Goal: Information Seeking & Learning: Learn about a topic

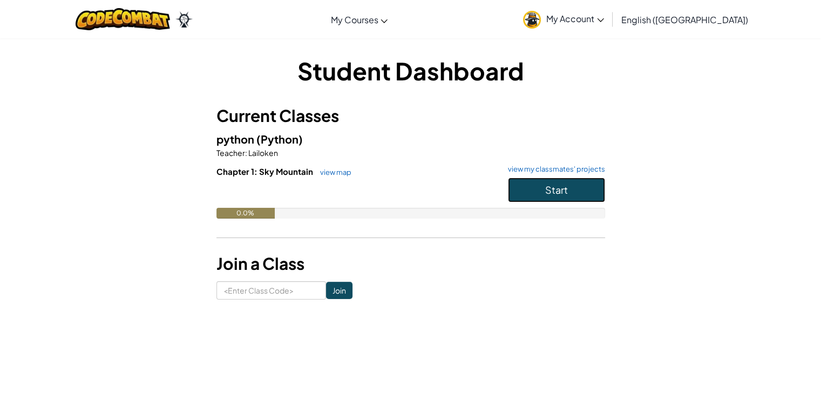
drag, startPoint x: 558, startPoint y: 202, endPoint x: 553, endPoint y: 188, distance: 14.5
click at [553, 188] on button "Start" at bounding box center [556, 189] width 97 height 25
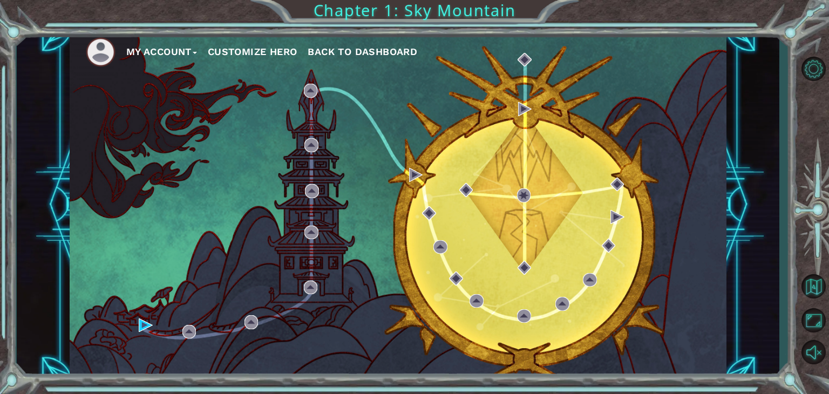
drag, startPoint x: 496, startPoint y: 213, endPoint x: 141, endPoint y: 281, distance: 361.4
click at [141, 281] on div "My Account Customize Hero Back to Dashboard" at bounding box center [398, 204] width 762 height 346
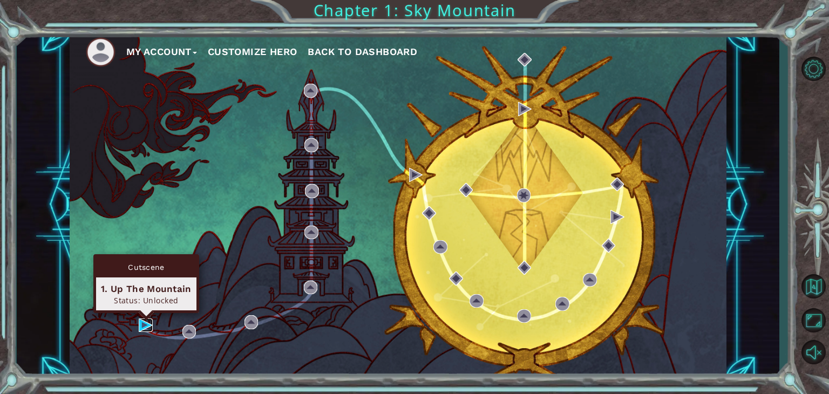
click at [145, 323] on img at bounding box center [146, 325] width 14 height 14
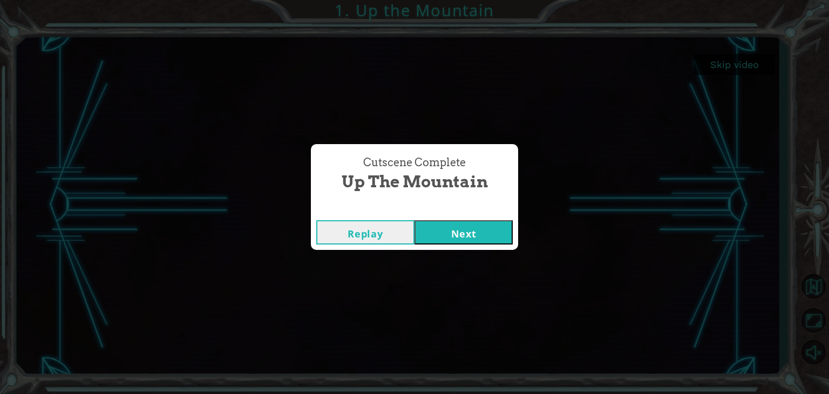
drag, startPoint x: 490, startPoint y: 230, endPoint x: 481, endPoint y: 234, distance: 9.7
click at [481, 234] on button "Next" at bounding box center [463, 232] width 98 height 24
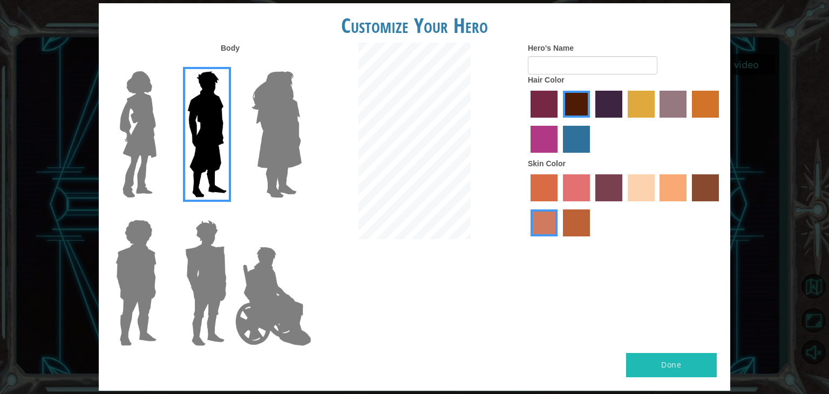
click at [192, 255] on img at bounding box center [206, 282] width 50 height 135
click at [231, 213] on input "Hero Garnet" at bounding box center [231, 213] width 0 height 0
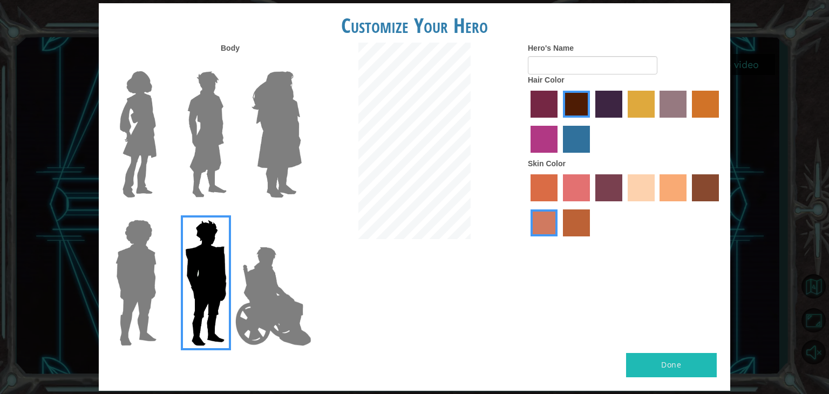
click at [194, 146] on img at bounding box center [207, 134] width 48 height 135
click at [231, 64] on input "Hero Lars" at bounding box center [231, 64] width 0 height 0
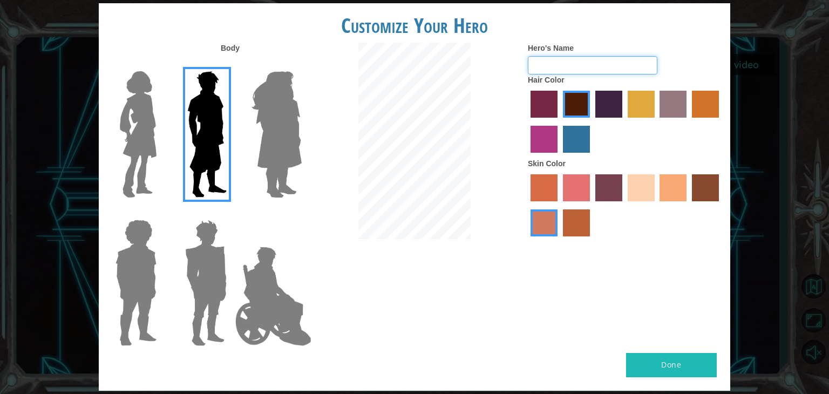
click at [598, 57] on input "Hero's Name" at bounding box center [592, 65] width 129 height 18
type input "[PERSON_NAME]"
click at [682, 365] on button "Done" at bounding box center [671, 365] width 91 height 24
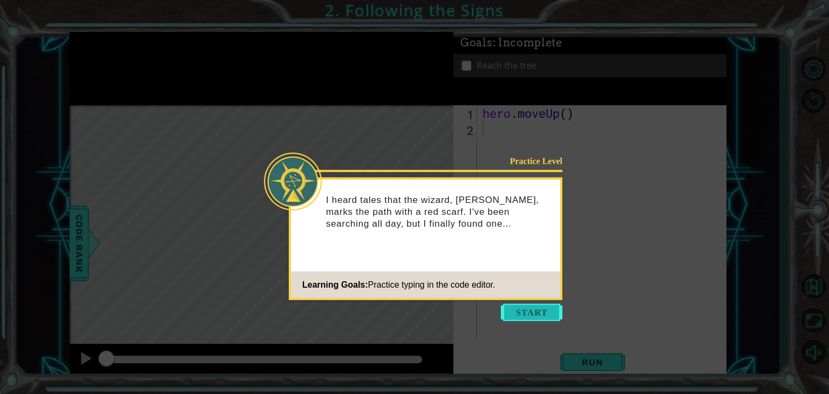
click at [521, 311] on button "Start" at bounding box center [531, 312] width 61 height 17
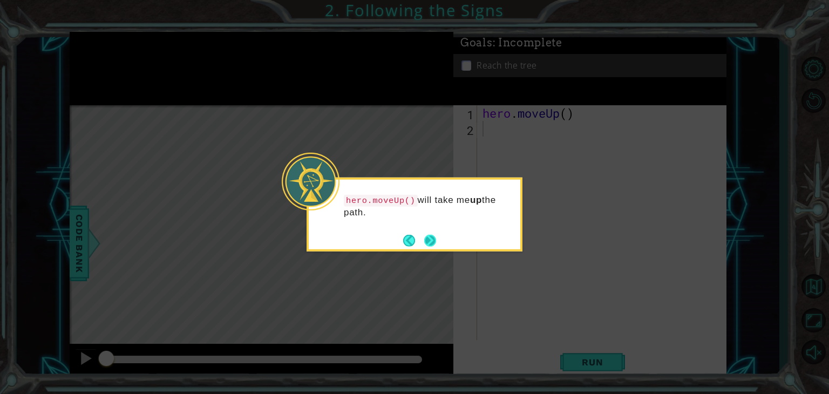
click at [432, 240] on button "Next" at bounding box center [430, 240] width 12 height 12
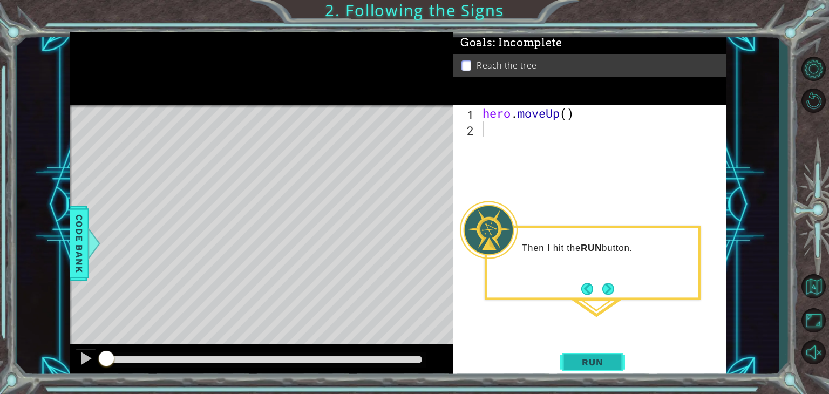
click at [610, 366] on span "Run" at bounding box center [592, 362] width 43 height 11
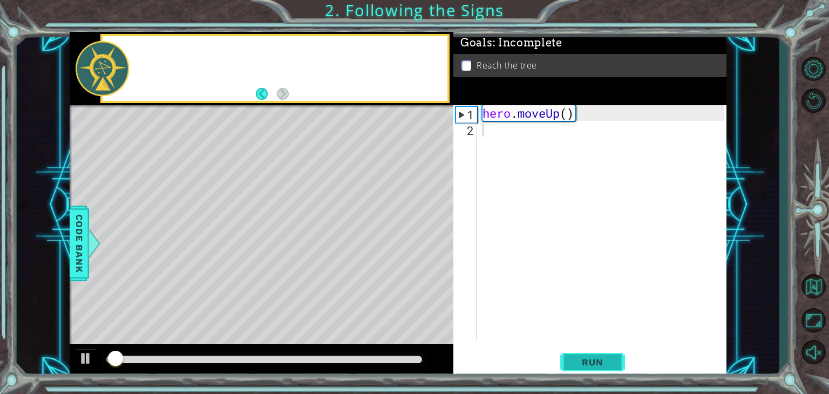
click at [610, 366] on span "Run" at bounding box center [592, 362] width 43 height 11
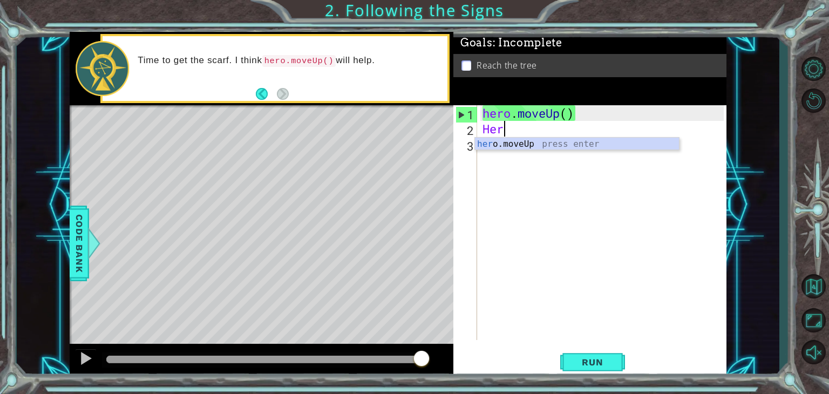
type textarea "H"
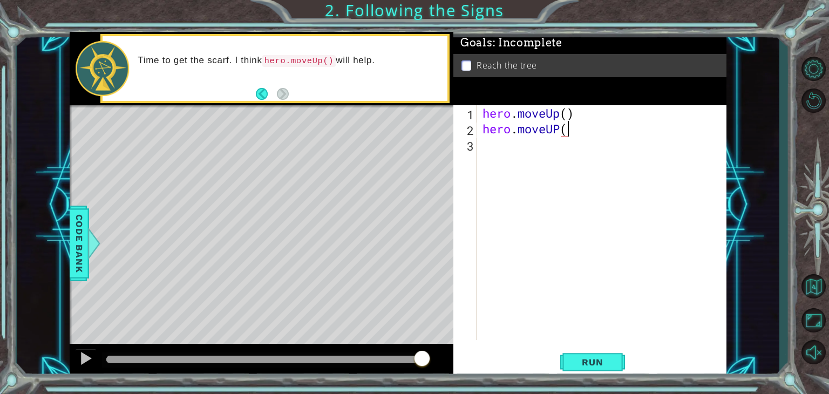
scroll to position [0, 3]
click at [589, 354] on button "Run" at bounding box center [592, 362] width 65 height 28
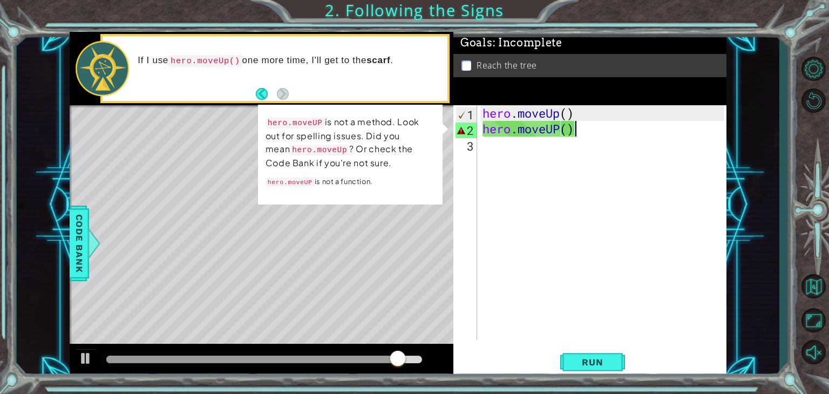
click at [561, 128] on div "hero . moveUp ( ) hero . moveUP ( )" at bounding box center [604, 238] width 249 height 266
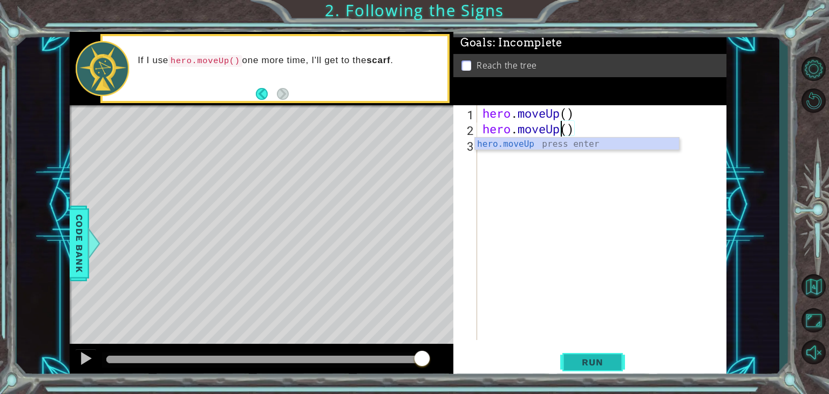
type textarea "hero.moveUp()"
click at [589, 361] on span "Run" at bounding box center [592, 362] width 43 height 11
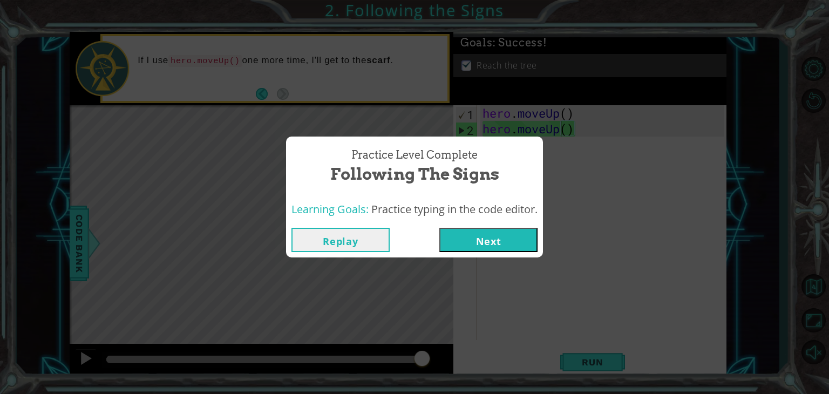
click at [531, 243] on button "Next" at bounding box center [488, 240] width 98 height 24
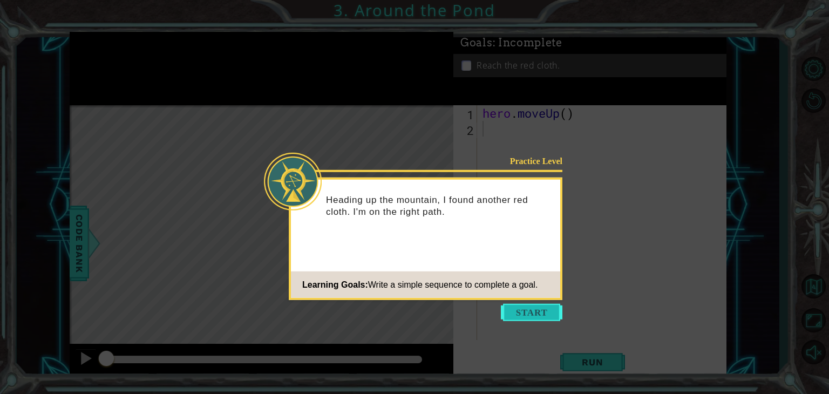
click at [531, 318] on button "Start" at bounding box center [531, 312] width 61 height 17
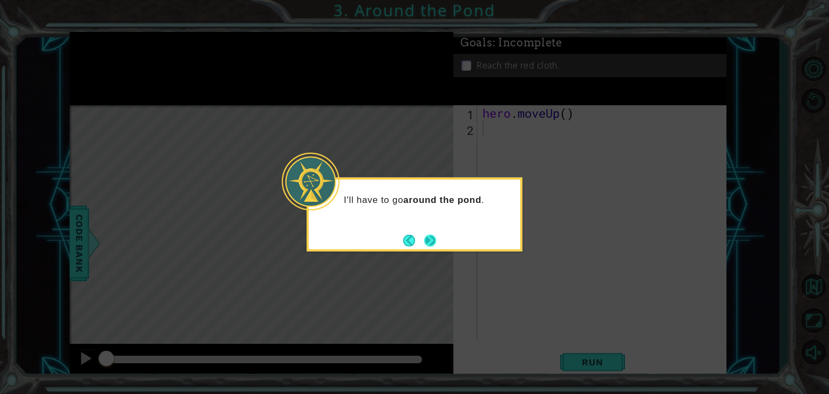
click at [427, 238] on button "Next" at bounding box center [430, 240] width 12 height 12
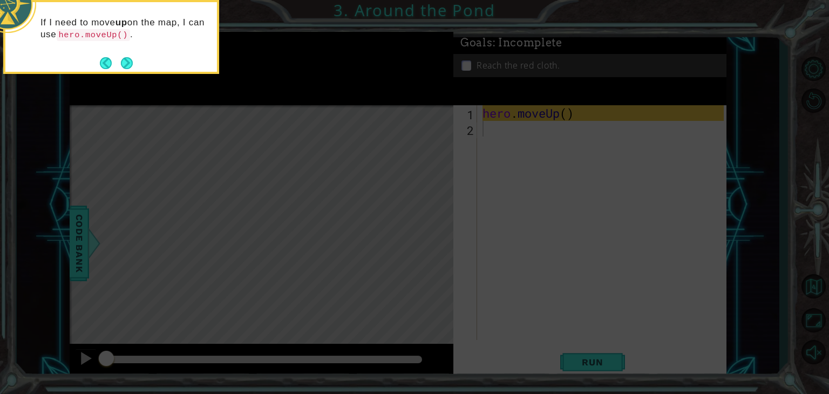
drag, startPoint x: 126, startPoint y: 57, endPoint x: 123, endPoint y: 64, distance: 7.7
click at [123, 64] on button "Next" at bounding box center [127, 63] width 12 height 12
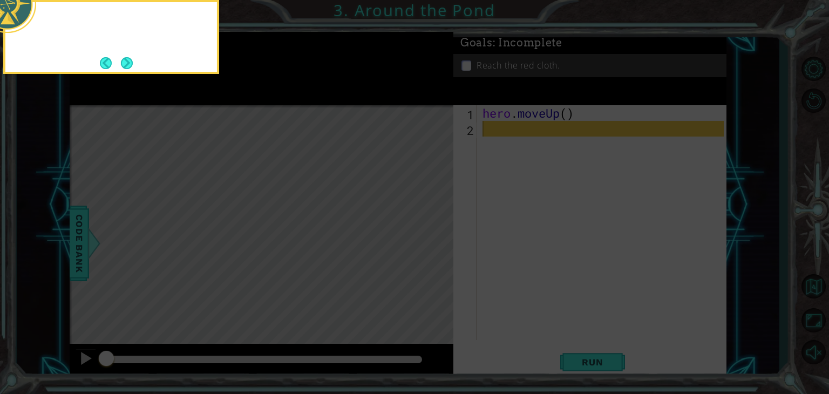
click at [123, 64] on button "Next" at bounding box center [127, 63] width 12 height 12
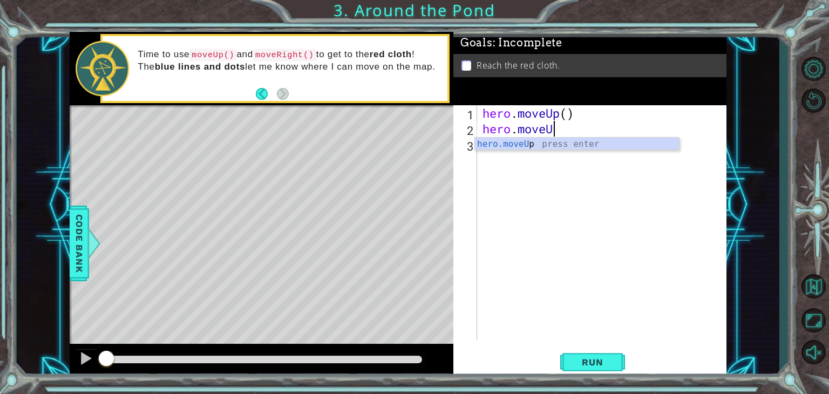
scroll to position [0, 3]
type textarea "hero.moveUp()"
click at [507, 152] on div "hero . moveUp ( ) hero . moveUp ( )" at bounding box center [604, 238] width 249 height 266
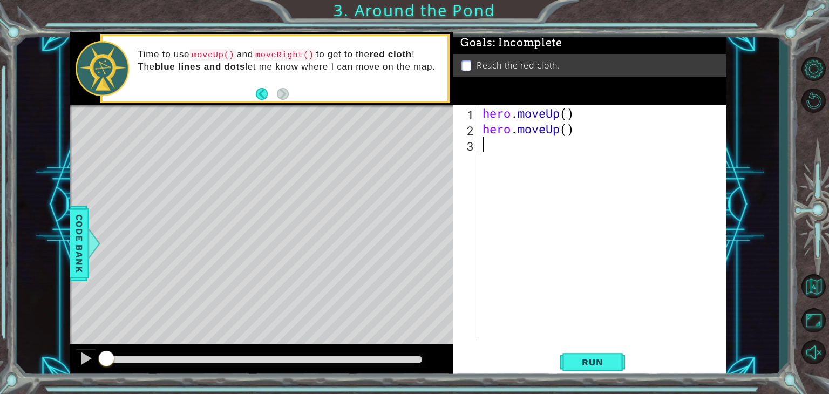
click at [507, 152] on div "hero . moveUp ( ) hero . moveUp ( )" at bounding box center [604, 238] width 249 height 266
click at [561, 147] on div "hero . moveUp ( ) hero . moveUp ( ) hero . moveUp ( )" at bounding box center [604, 238] width 249 height 266
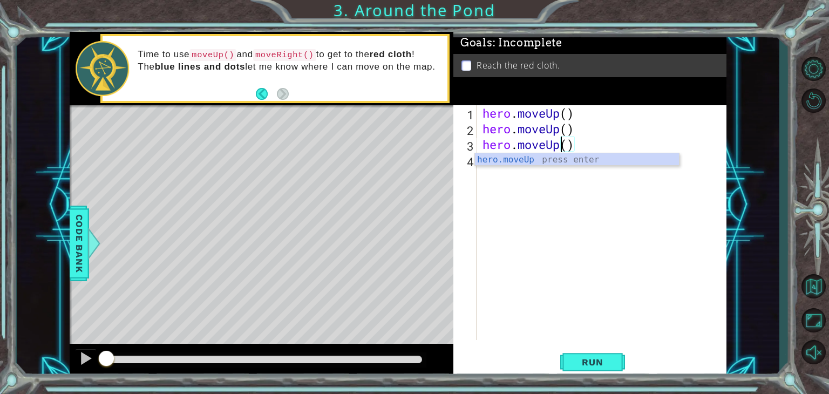
scroll to position [0, 3]
type textarea "hero.moveRight()"
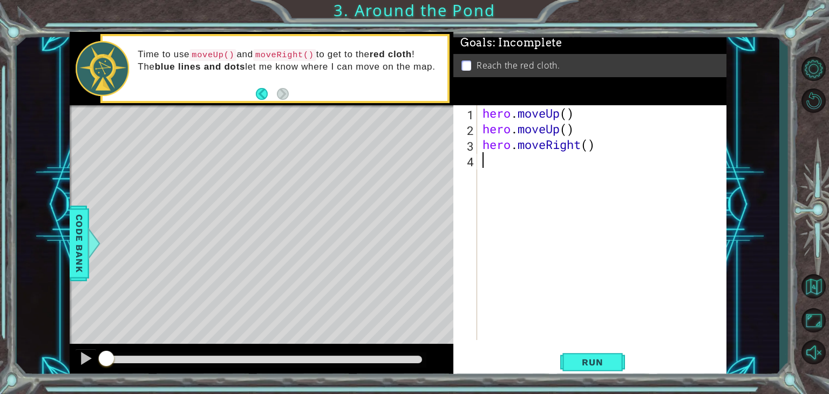
click at [539, 179] on div "hero . moveUp ( ) hero . moveUp ( ) hero . moveRight ( )" at bounding box center [604, 238] width 249 height 266
type textarea "hero.moveUp()"
click at [582, 362] on span "Run" at bounding box center [592, 362] width 43 height 11
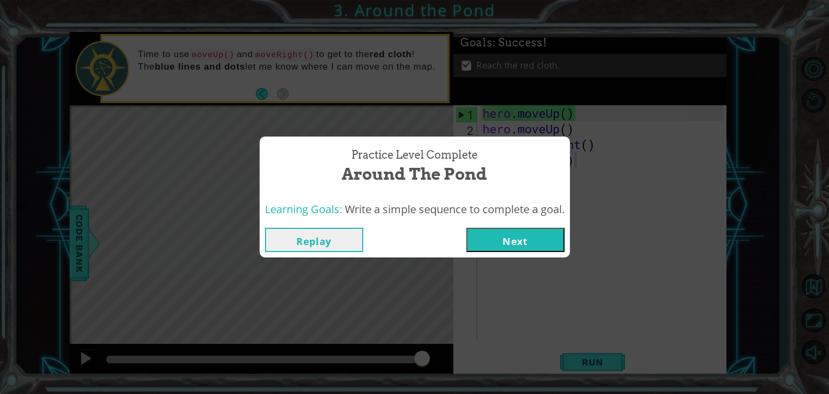
click at [520, 247] on button "Next" at bounding box center [515, 240] width 98 height 24
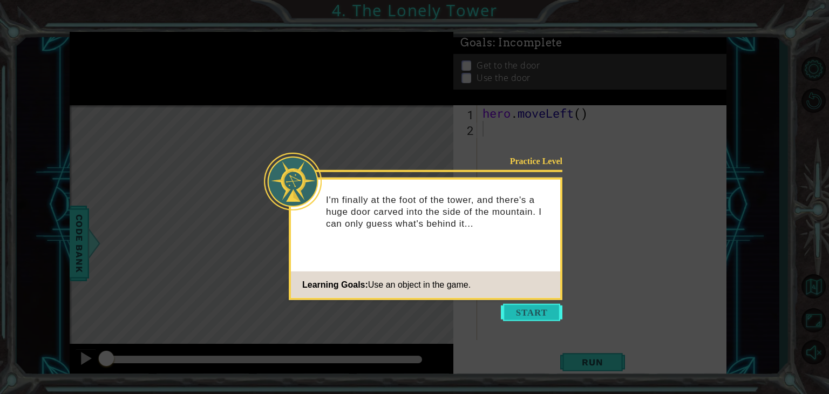
click at [531, 315] on button "Start" at bounding box center [531, 312] width 61 height 17
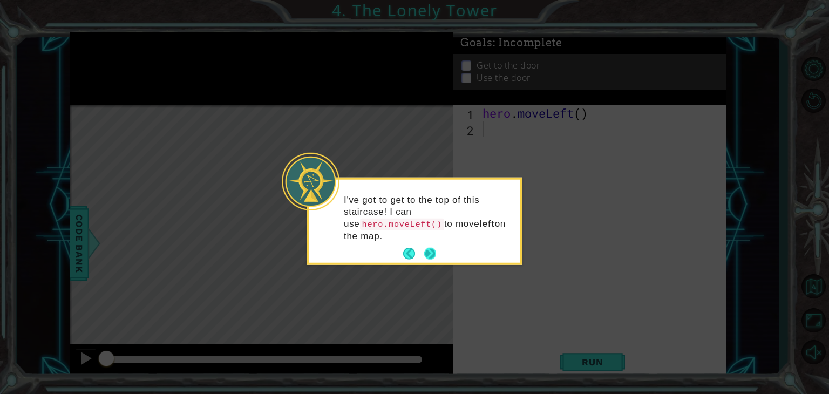
click at [426, 248] on button "Next" at bounding box center [430, 254] width 12 height 12
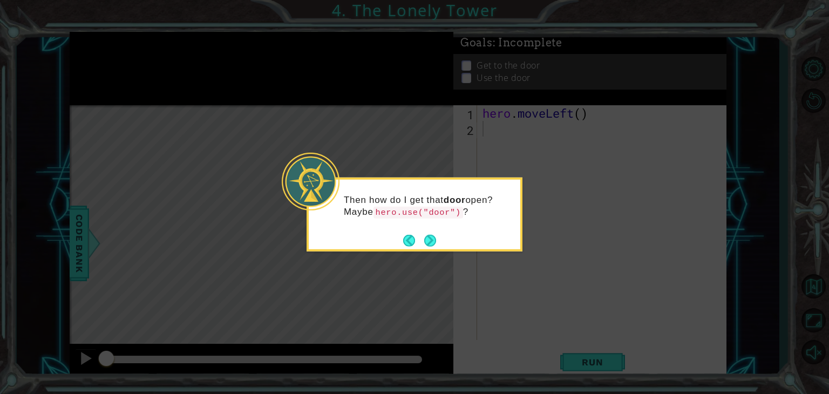
click at [426, 244] on button "Next" at bounding box center [430, 240] width 12 height 12
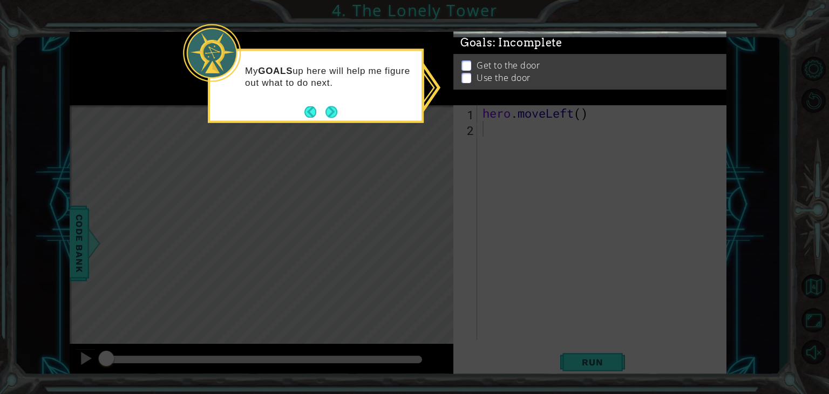
click at [328, 104] on footer at bounding box center [320, 112] width 33 height 16
click at [329, 115] on button "Next" at bounding box center [331, 112] width 12 height 12
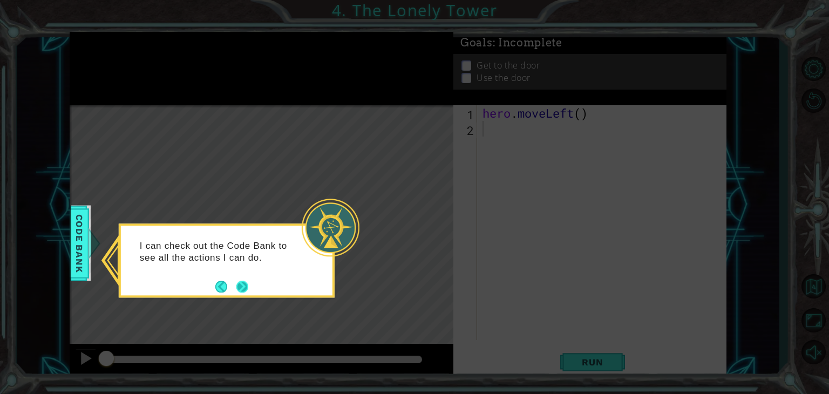
click at [245, 288] on button "Next" at bounding box center [242, 287] width 12 height 12
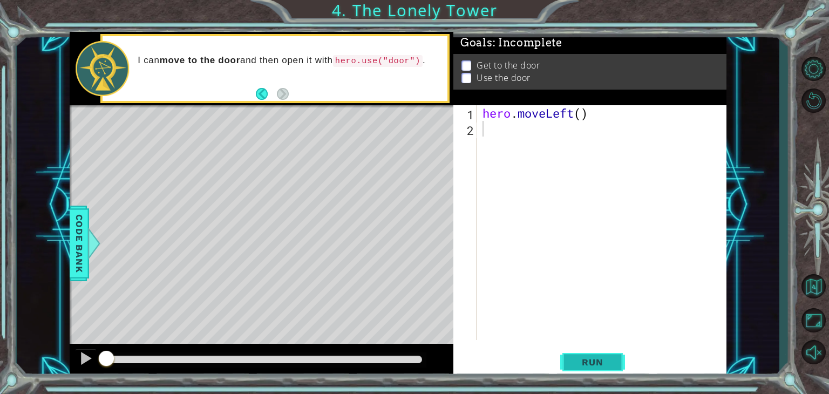
click at [591, 352] on button "Run" at bounding box center [592, 362] width 65 height 28
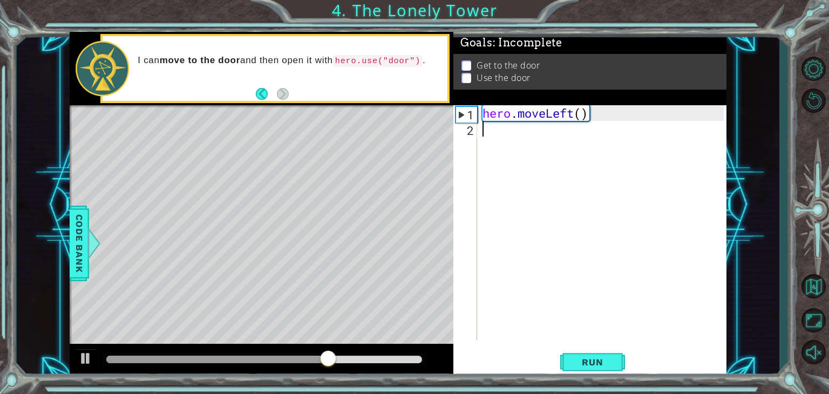
click at [580, 249] on div "hero . moveLeft ( )" at bounding box center [604, 238] width 249 height 266
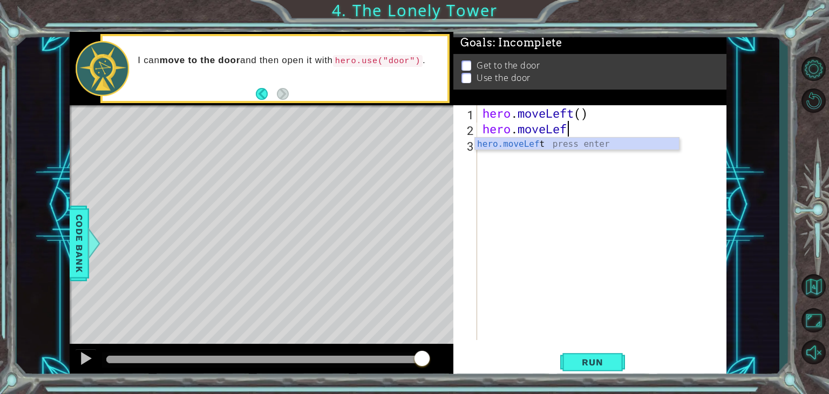
scroll to position [0, 3]
type textarea "hero.moveLeft()"
drag, startPoint x: 522, startPoint y: 156, endPoint x: 513, endPoint y: 159, distance: 9.2
click at [513, 159] on div "hero . moveLeft ( ) hero . moveLeft ( )" at bounding box center [604, 238] width 249 height 266
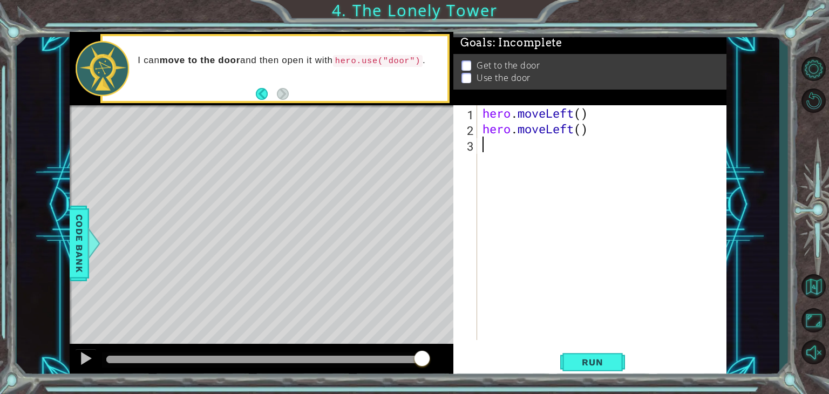
scroll to position [0, 0]
click at [574, 354] on button "Run" at bounding box center [592, 362] width 65 height 28
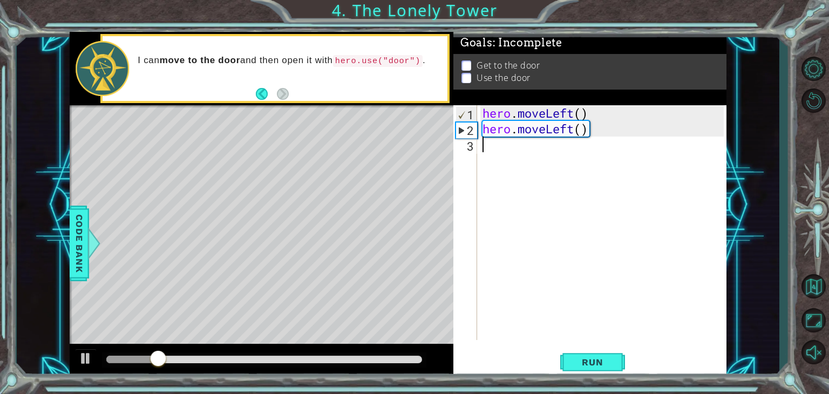
click at [569, 161] on div "hero . moveLeft ( ) hero . moveLeft ( )" at bounding box center [604, 238] width 249 height 266
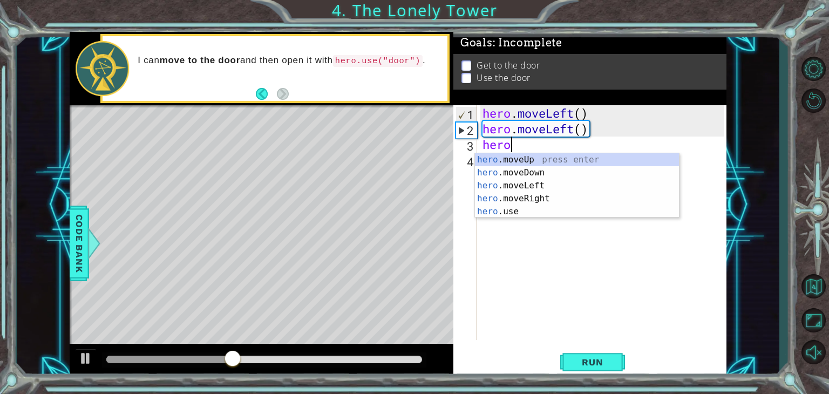
type textarea "hero."
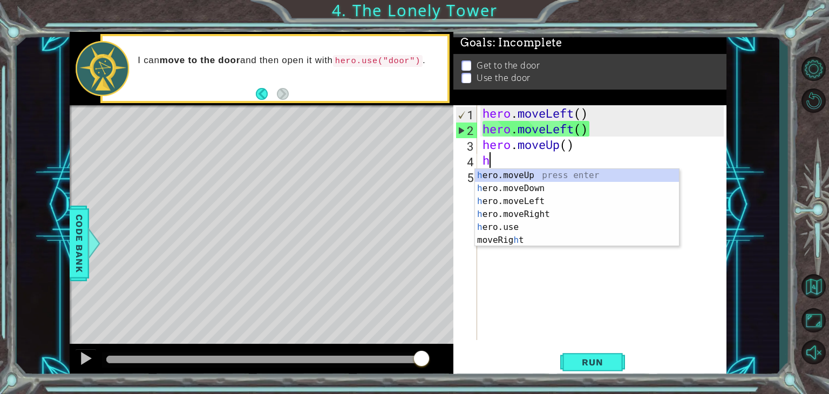
type textarea "heo"
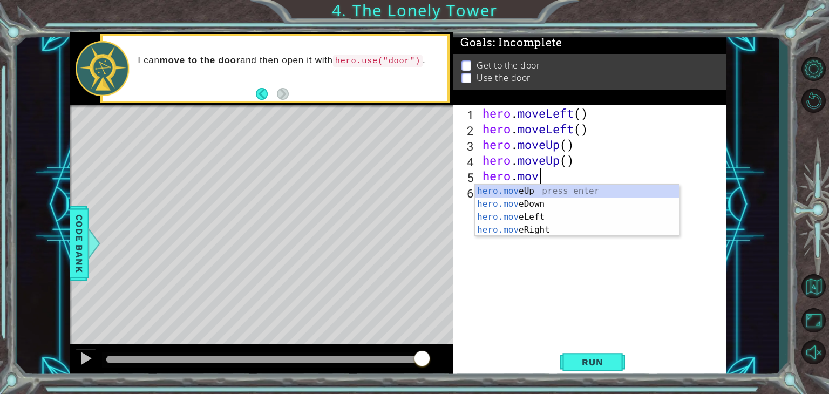
scroll to position [0, 2]
type textarea "hero.moveR"
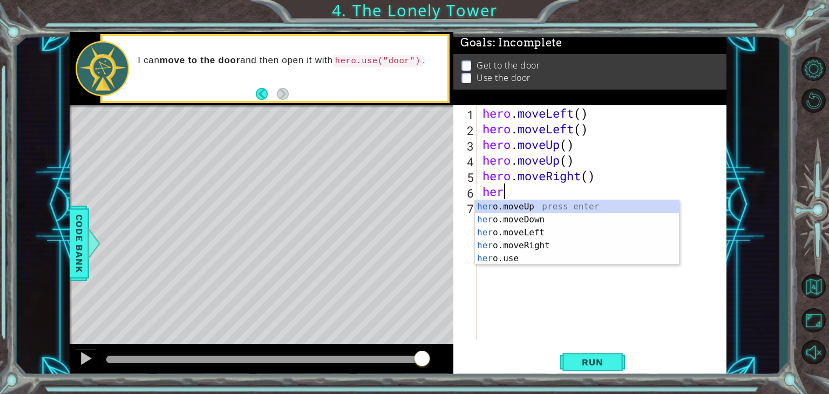
scroll to position [0, 0]
type textarea "hero.move"
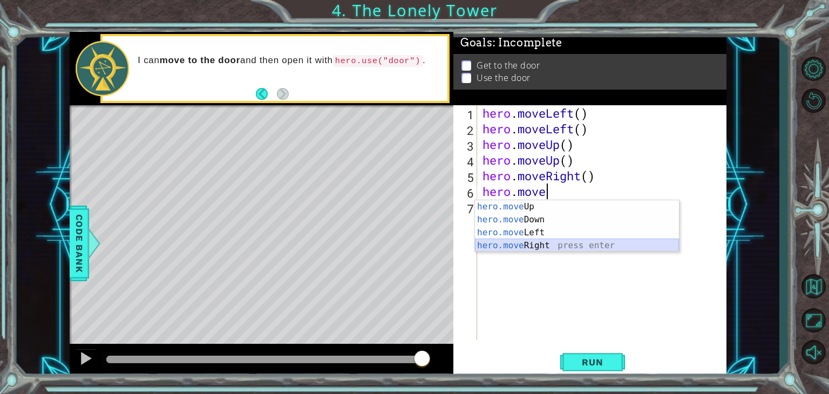
drag, startPoint x: 528, startPoint y: 245, endPoint x: 517, endPoint y: 242, distance: 10.9
click at [517, 242] on div "hero.move Up press enter hero.move Down press enter hero.move Left press enter …" at bounding box center [577, 239] width 204 height 78
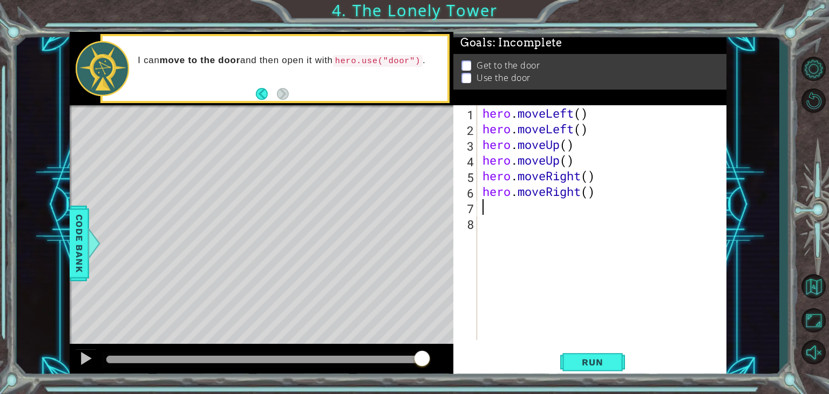
click at [517, 242] on div "hero . moveLeft ( ) hero . moveLeft ( ) hero . moveUp ( ) hero . moveUp ( ) her…" at bounding box center [604, 238] width 249 height 266
click at [505, 214] on div "hero . moveLeft ( ) hero . moveLeft ( ) hero . moveUp ( ) hero . moveUp ( ) her…" at bounding box center [604, 238] width 249 height 266
type textarea "hero.use("door")"
click at [590, 350] on button "Run" at bounding box center [592, 362] width 65 height 28
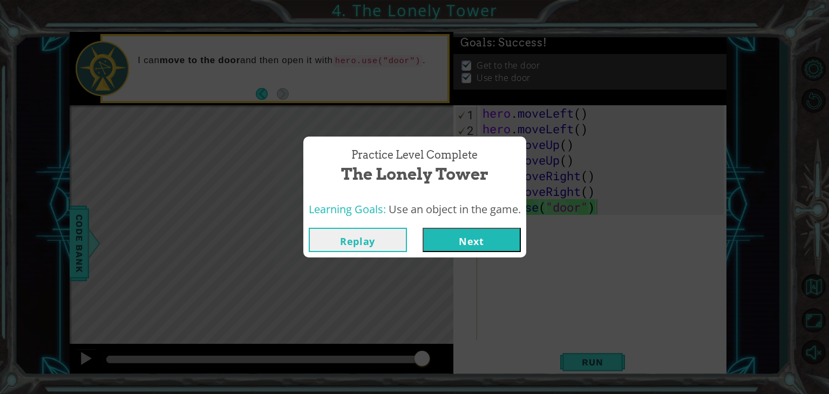
click at [477, 231] on button "Next" at bounding box center [471, 240] width 98 height 24
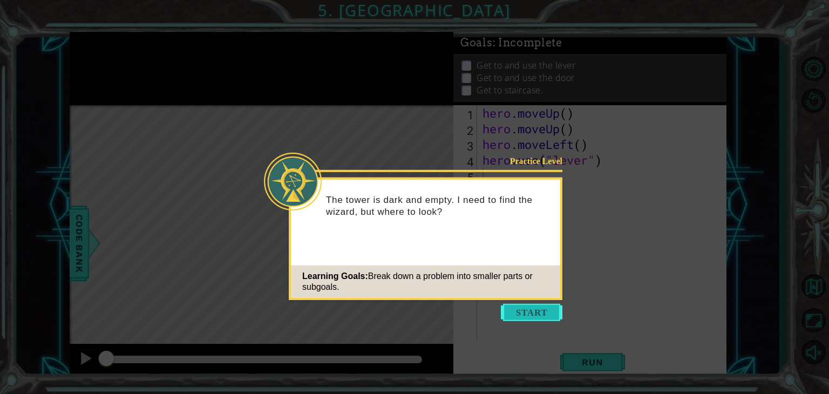
click at [519, 313] on button "Start" at bounding box center [531, 312] width 61 height 17
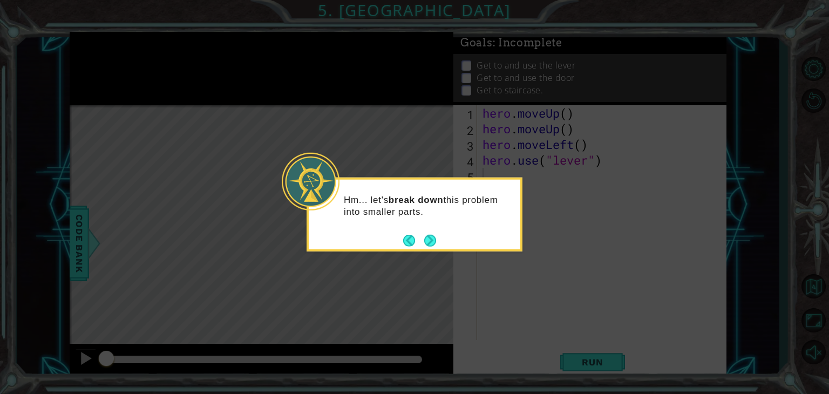
click at [426, 231] on div "Hm... let's break down this problem into smaller parts." at bounding box center [414, 209] width 211 height 59
click at [427, 237] on button "Next" at bounding box center [430, 240] width 12 height 12
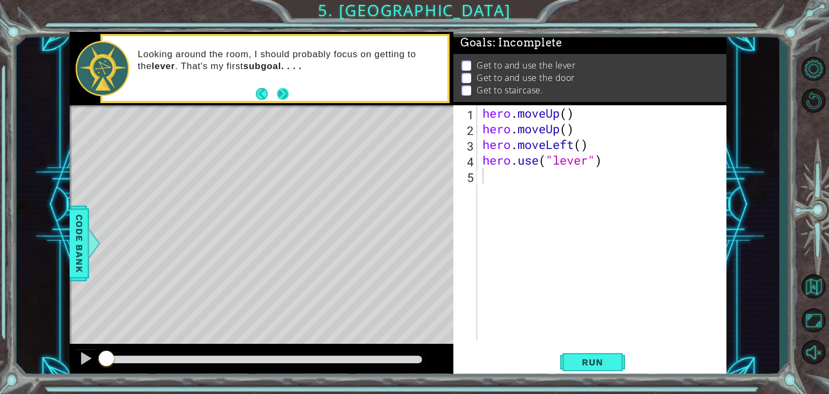
click at [283, 98] on button "Next" at bounding box center [283, 94] width 12 height 12
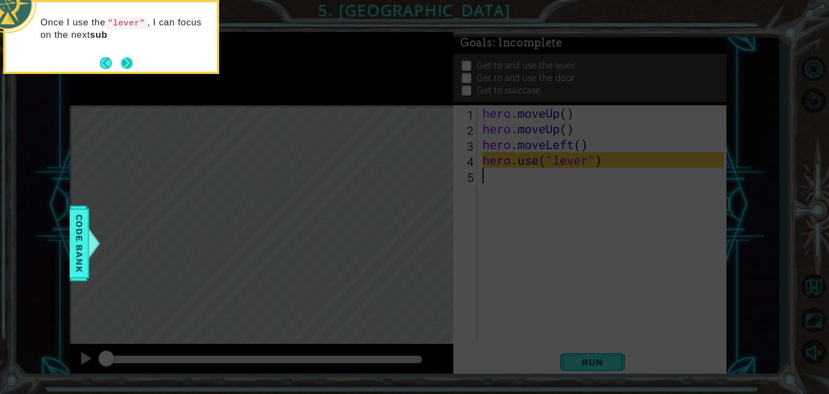
click at [132, 61] on button "Next" at bounding box center [127, 63] width 12 height 12
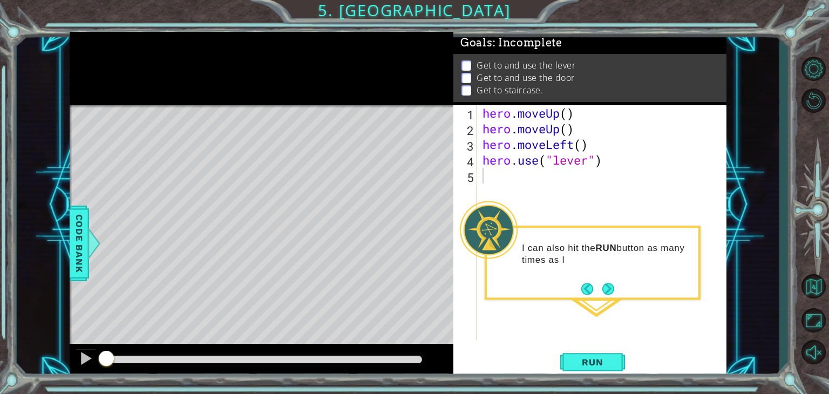
click at [604, 346] on div "1 2 3 4 5 hero . moveUp ( ) hero . moveUp ( ) hero . moveLeft ( ) hero . use ( …" at bounding box center [589, 241] width 273 height 272
click at [602, 357] on span "Run" at bounding box center [592, 362] width 43 height 11
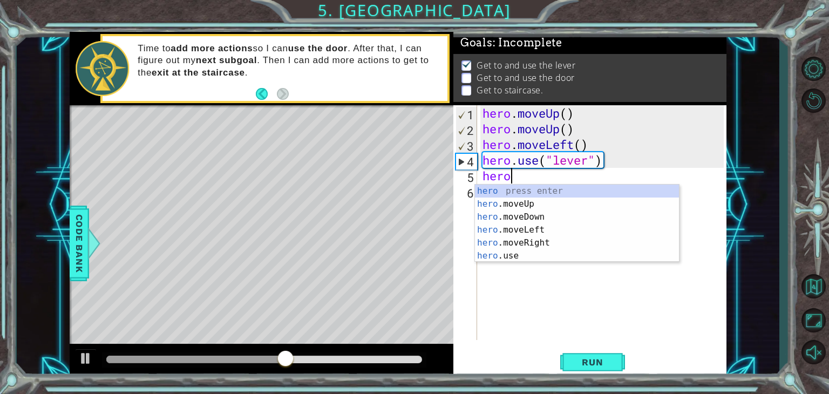
scroll to position [0, 1]
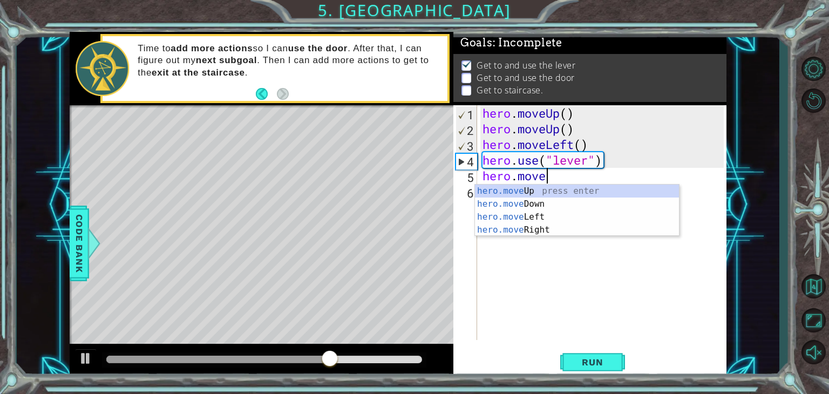
type textarea "hero.moveL"
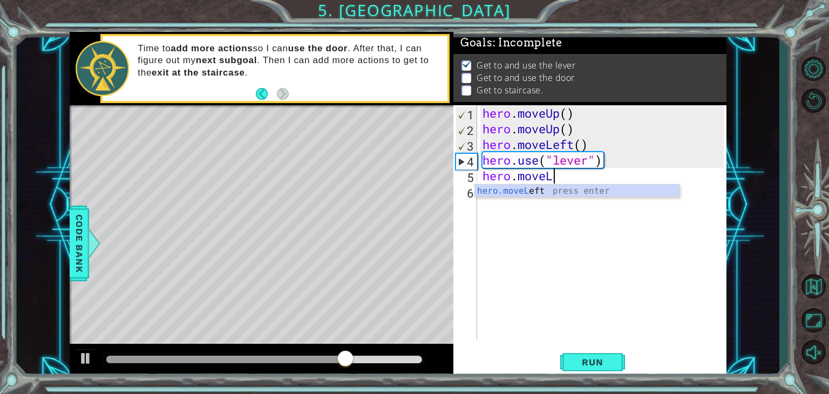
scroll to position [0, 0]
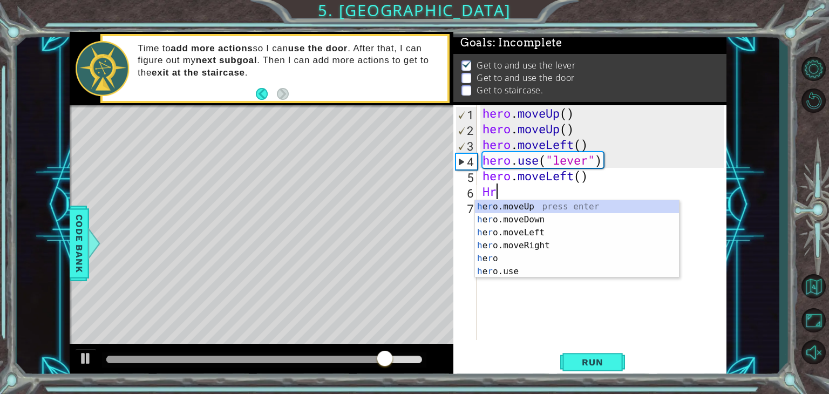
type textarea "H"
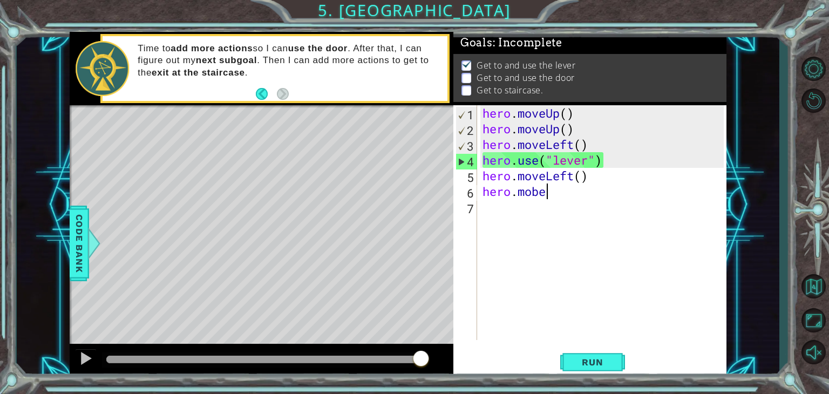
scroll to position [0, 2]
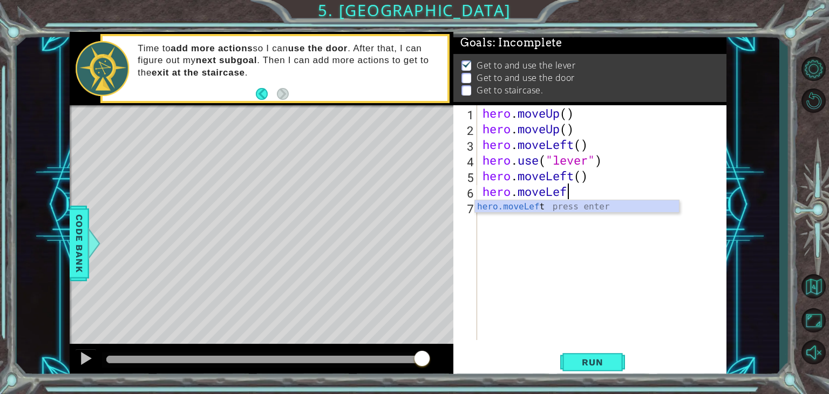
type textarea "hero.moveLeft"
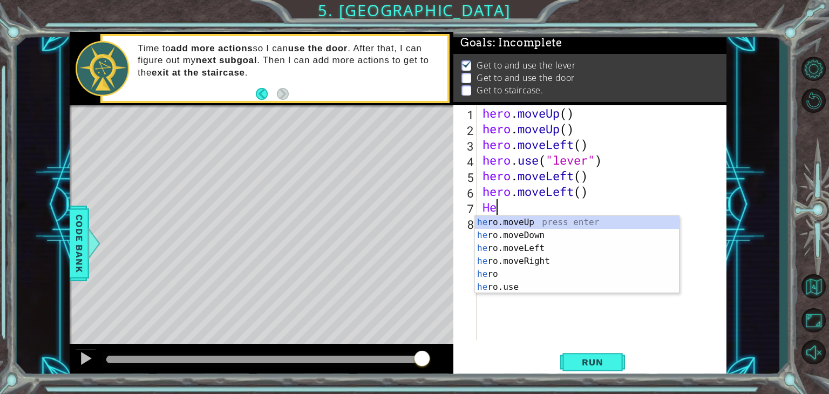
type textarea "H"
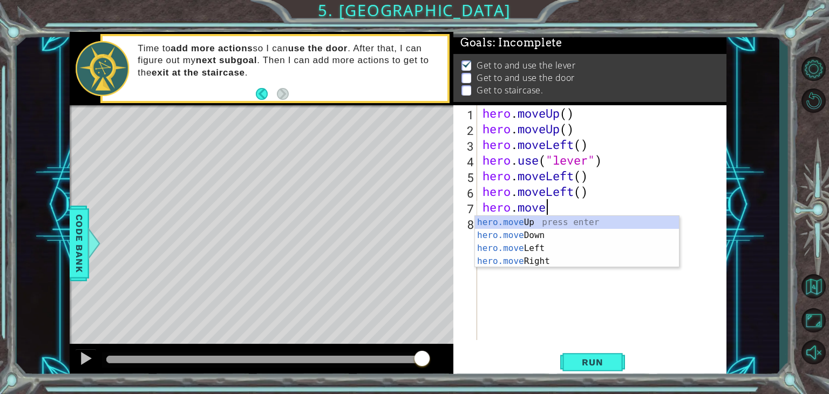
type textarea "hero.moveL"
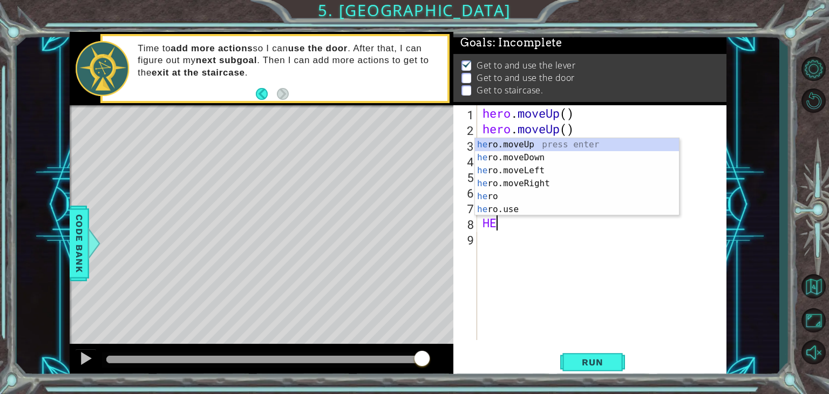
type textarea "H"
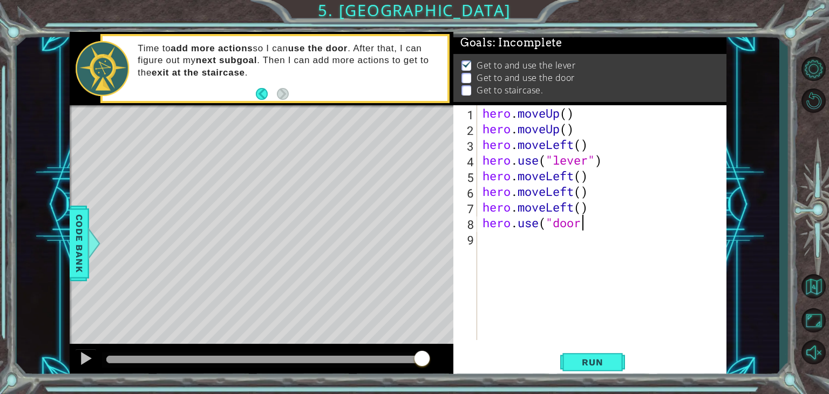
scroll to position [0, 4]
type textarea "hero.use("door")"
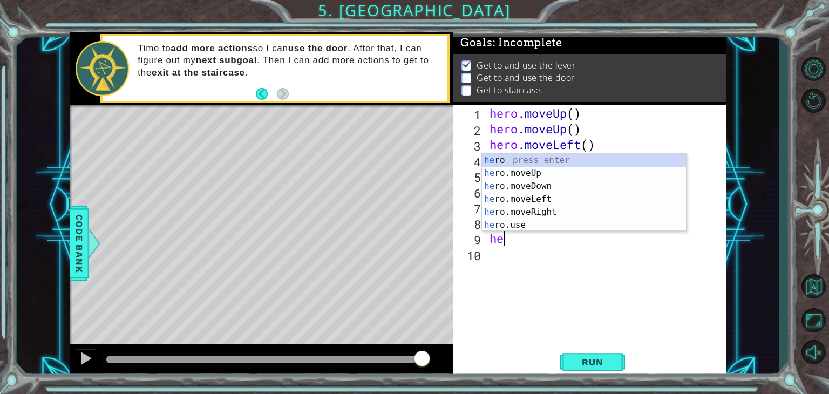
scroll to position [0, 0]
type textarea "herp"
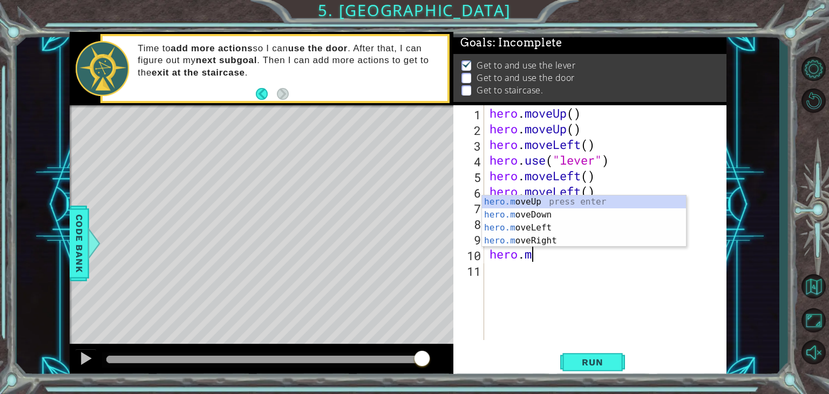
scroll to position [0, 2]
type textarea "hero.moveL"
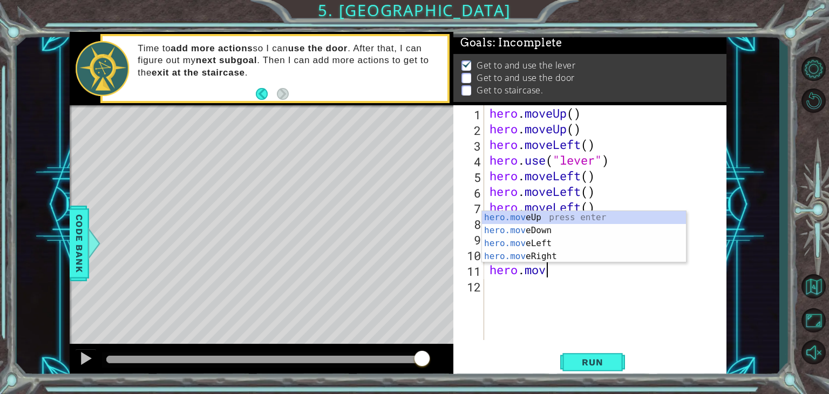
scroll to position [0, 2]
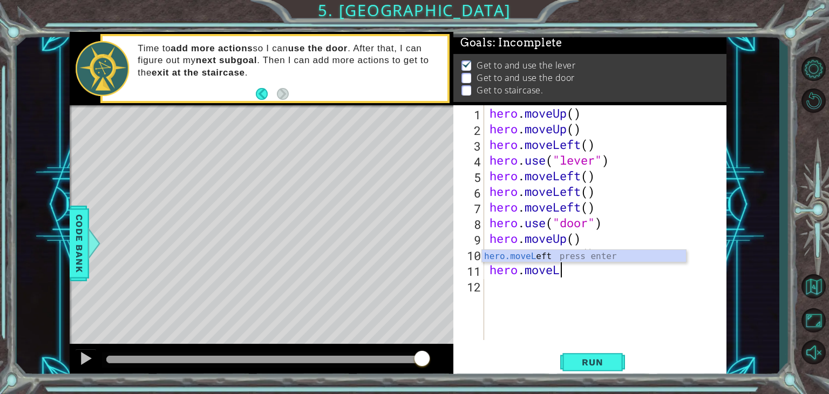
type textarea "hero.moveLe"
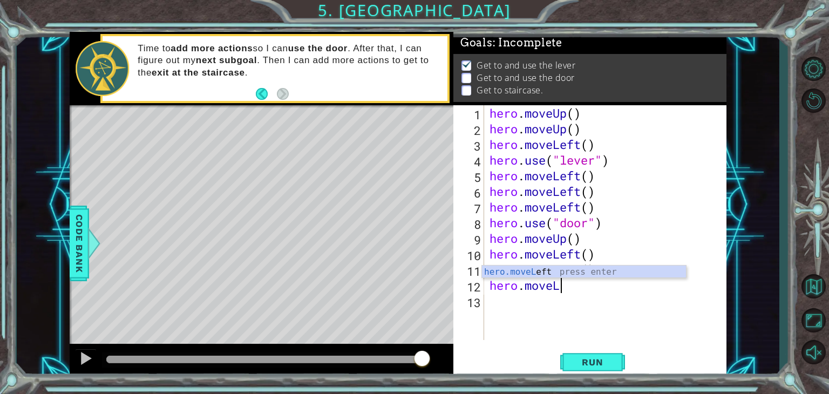
scroll to position [0, 3]
type textarea "hero.moveLef"
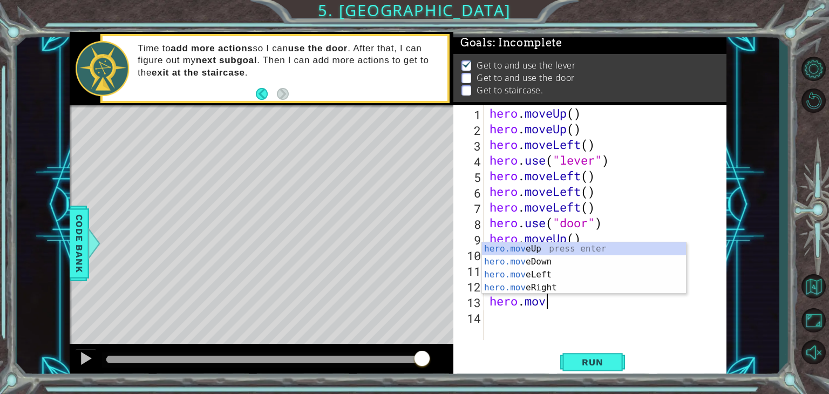
scroll to position [0, 2]
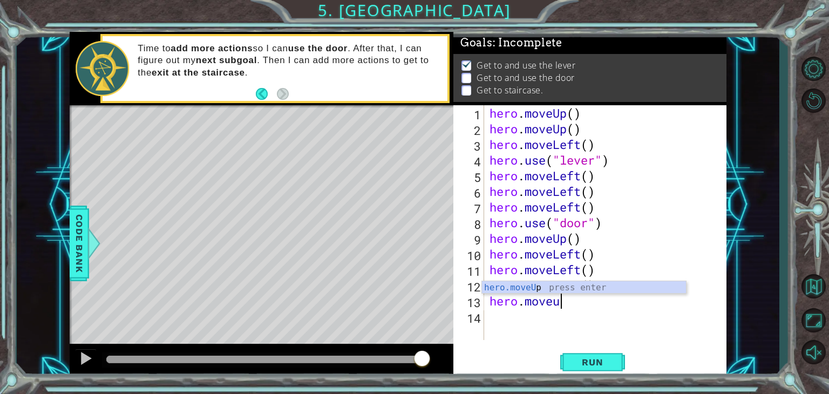
type textarea "hero.move"
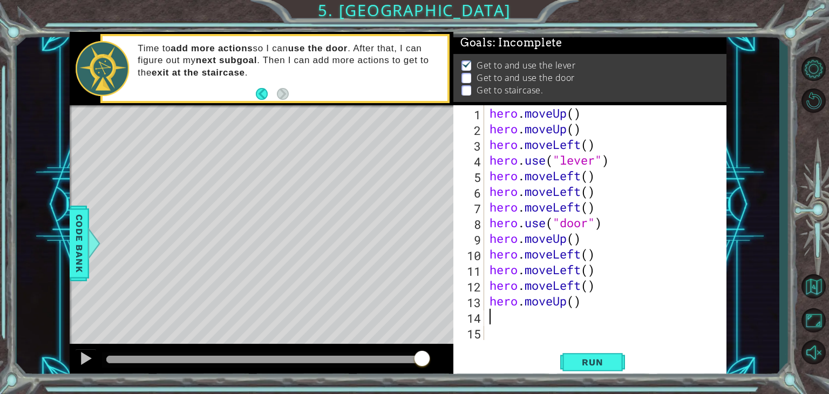
scroll to position [0, 0]
click at [592, 357] on span "Run" at bounding box center [592, 362] width 43 height 11
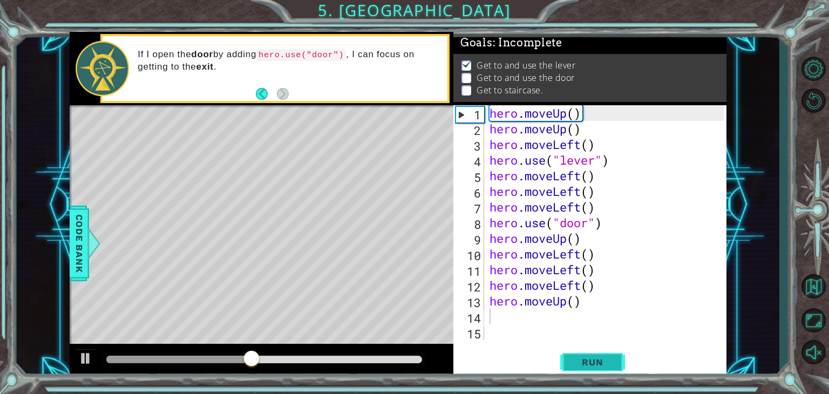
click at [592, 357] on span "Run" at bounding box center [592, 362] width 43 height 11
drag, startPoint x: 83, startPoint y: 354, endPoint x: 337, endPoint y: 372, distance: 255.2
click at [337, 372] on div at bounding box center [262, 361] width 384 height 35
click at [602, 367] on span "Run" at bounding box center [592, 362] width 43 height 11
drag, startPoint x: 579, startPoint y: 173, endPoint x: 578, endPoint y: 180, distance: 7.7
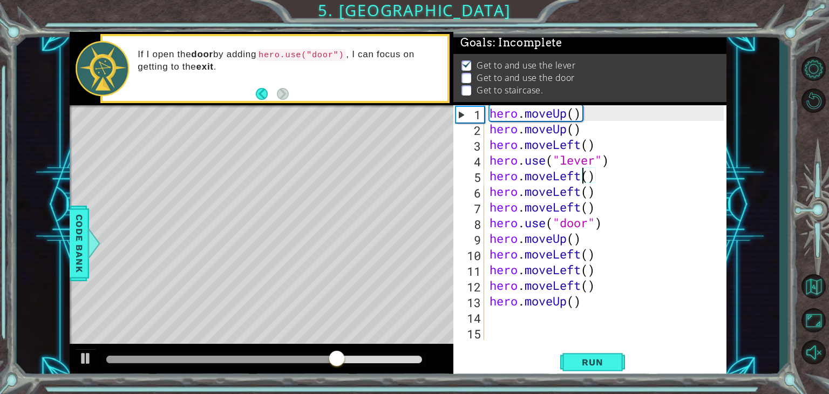
click at [578, 180] on div "hero . moveUp ( ) hero . moveUp ( ) hero . moveLeft ( ) hero . use ( "lever" ) …" at bounding box center [608, 238] width 242 height 266
click at [578, 180] on div "hero . moveUp ( ) hero . moveUp ( ) hero . moveLeft ( ) hero . use ( "lever" ) …" at bounding box center [605, 222] width 236 height 235
click at [583, 174] on div "hero . moveUp ( ) hero . moveUp ( ) hero . moveLeft ( ) hero . use ( "lever" ) …" at bounding box center [608, 238] width 242 height 266
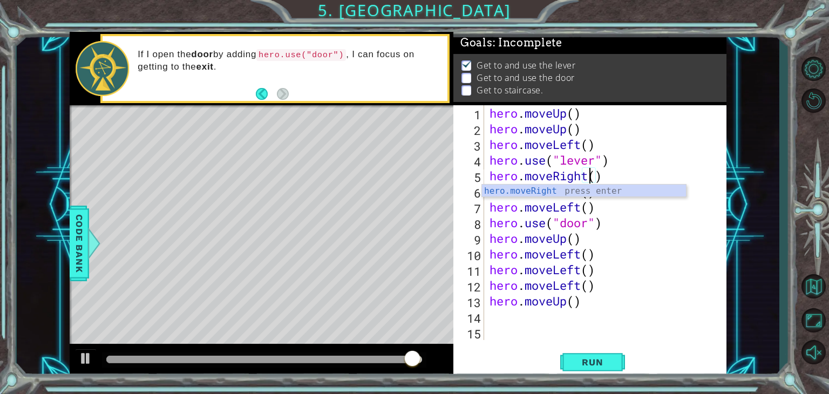
scroll to position [0, 4]
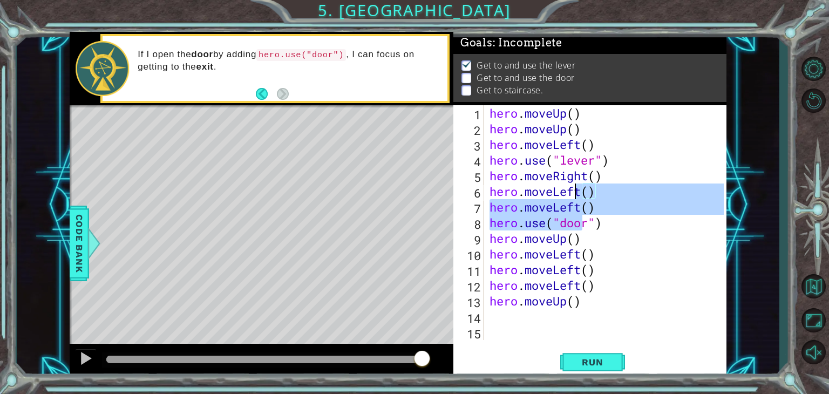
drag, startPoint x: 578, startPoint y: 227, endPoint x: 576, endPoint y: 189, distance: 37.8
click at [576, 189] on div "hero . moveUp ( ) hero . moveUp ( ) hero . moveLeft ( ) hero . use ( "lever" ) …" at bounding box center [608, 238] width 242 height 266
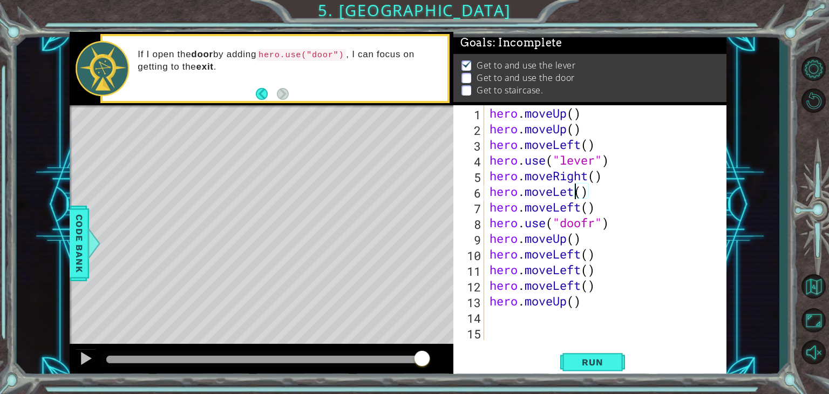
click at [571, 189] on div "hero . moveUp ( ) hero . moveUp ( ) hero . moveLeft ( ) hero . use ( "lever" ) …" at bounding box center [608, 238] width 242 height 266
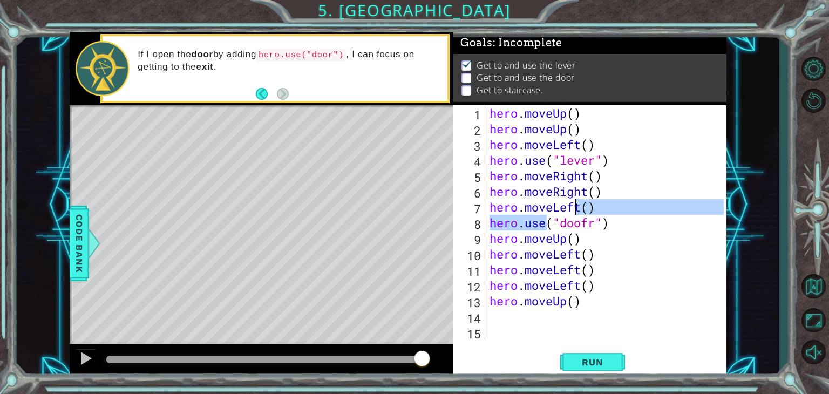
drag, startPoint x: 544, startPoint y: 229, endPoint x: 579, endPoint y: 208, distance: 41.2
click at [579, 208] on div "hero . moveUp ( ) hero . moveUp ( ) hero . moveLeft ( ) hero . use ( "lever" ) …" at bounding box center [608, 238] width 242 height 266
click at [579, 208] on div "hero . moveUp ( ) hero . moveUp ( ) hero . moveLeft ( ) hero . use ( "lever" ) …" at bounding box center [605, 222] width 236 height 235
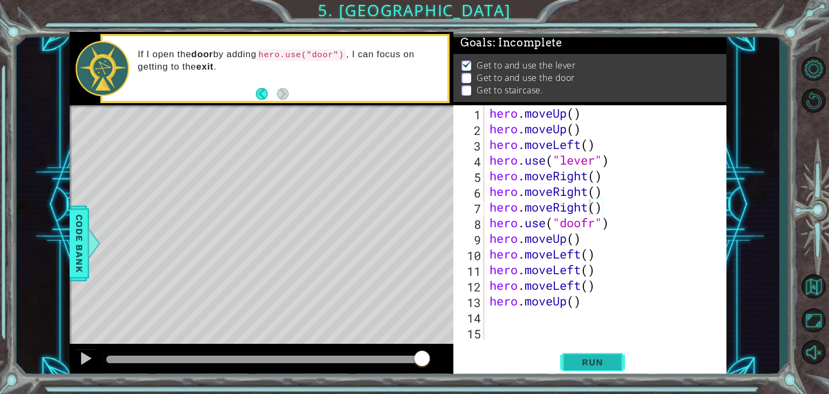
click at [596, 357] on span "Run" at bounding box center [592, 362] width 43 height 11
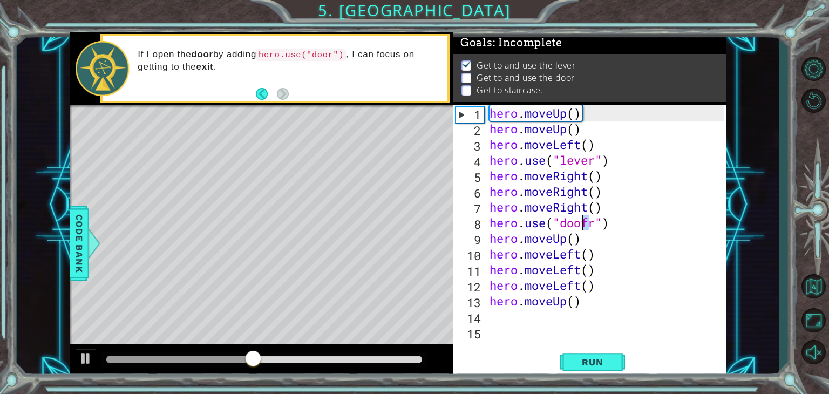
drag, startPoint x: 587, startPoint y: 223, endPoint x: 582, endPoint y: 234, distance: 12.1
click at [582, 234] on div "hero . moveUp ( ) hero . moveUp ( ) hero . moveLeft ( ) hero . use ( "lever" ) …" at bounding box center [608, 238] width 242 height 266
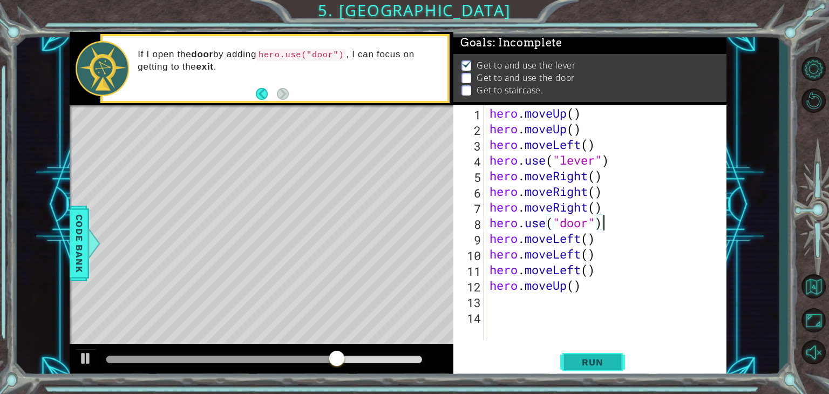
type textarea "hero.use("door")"
click at [583, 357] on span "Run" at bounding box center [592, 362] width 43 height 11
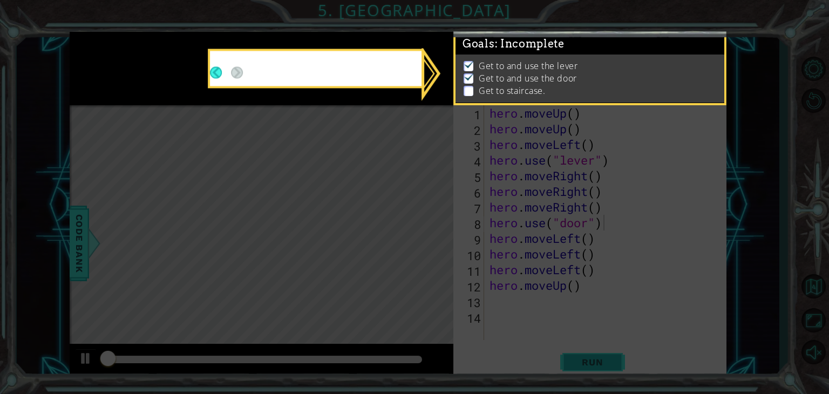
scroll to position [4, 0]
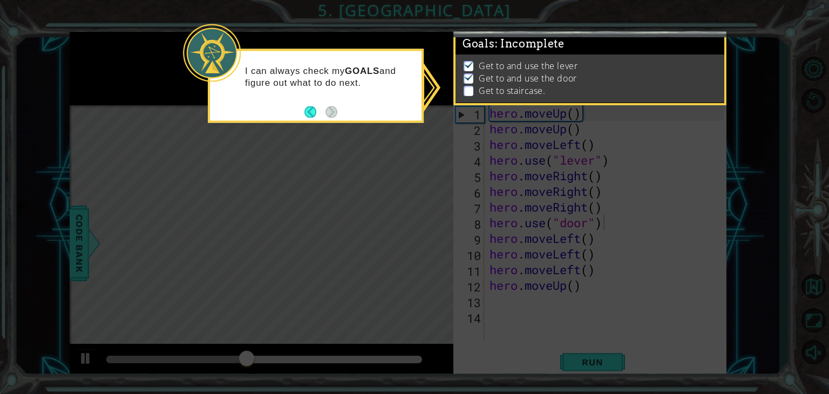
drag, startPoint x: 510, startPoint y: 135, endPoint x: 559, endPoint y: 324, distance: 195.0
click at [559, 324] on icon at bounding box center [414, 197] width 829 height 394
click at [603, 349] on icon at bounding box center [414, 197] width 829 height 394
drag, startPoint x: 311, startPoint y: 106, endPoint x: 423, endPoint y: 142, distance: 117.7
click at [423, 142] on body "1 ההההההההההההההההההההההההההההההההההההההההההההההההההההההההההההההההההההההההההההה…" at bounding box center [414, 197] width 829 height 394
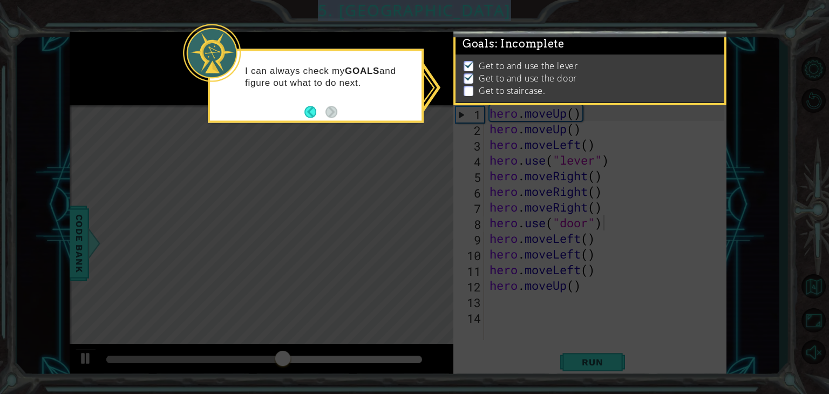
scroll to position [13, 0]
drag, startPoint x: 423, startPoint y: 142, endPoint x: 475, endPoint y: 78, distance: 82.8
click at [475, 78] on body "1 ההההההההההההההההההההההההההההההההההההההההההההההההההההההההההההההההההההההההההההה…" at bounding box center [414, 197] width 829 height 394
click at [475, 85] on li "Get to staircase." at bounding box center [590, 91] width 255 height 12
drag, startPoint x: 483, startPoint y: 81, endPoint x: 465, endPoint y: 97, distance: 24.1
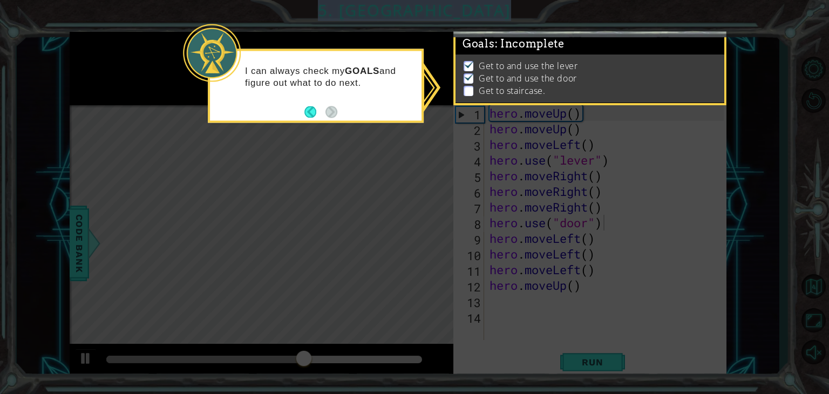
click at [465, 97] on div "Goals : Incomplete Get to and use the lever Get to and use the door Get to stai…" at bounding box center [589, 69] width 273 height 74
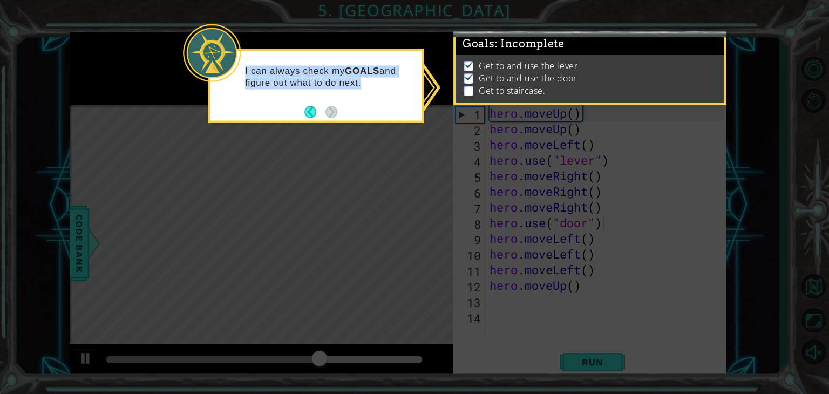
drag, startPoint x: 330, startPoint y: 119, endPoint x: 338, endPoint y: 184, distance: 66.3
click at [338, 184] on body "1 ההההההההההההההההההההההההההההההההההההההההההההההההההההההההההההההההההההההההההההה…" at bounding box center [414, 197] width 829 height 394
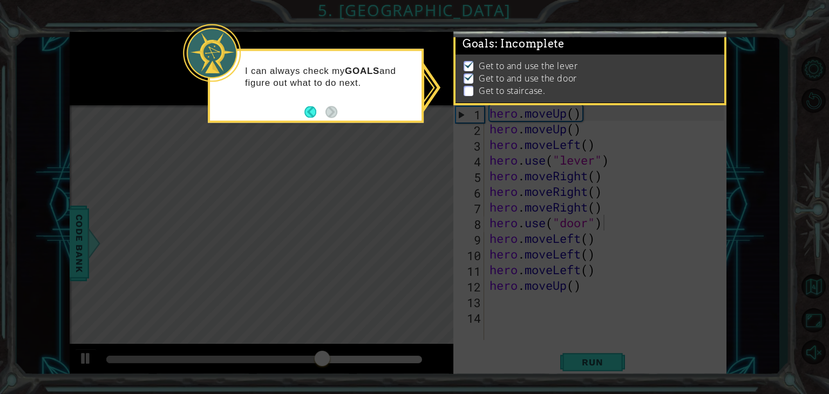
click at [338, 184] on icon at bounding box center [414, 197] width 829 height 394
click at [310, 113] on button "Back" at bounding box center [314, 112] width 21 height 12
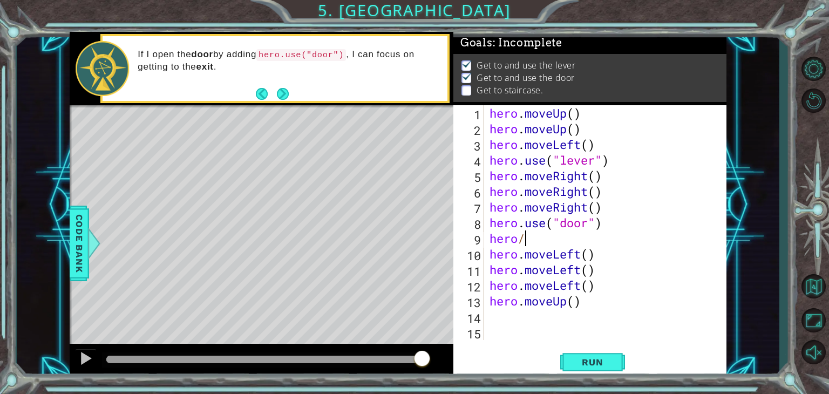
scroll to position [0, 0]
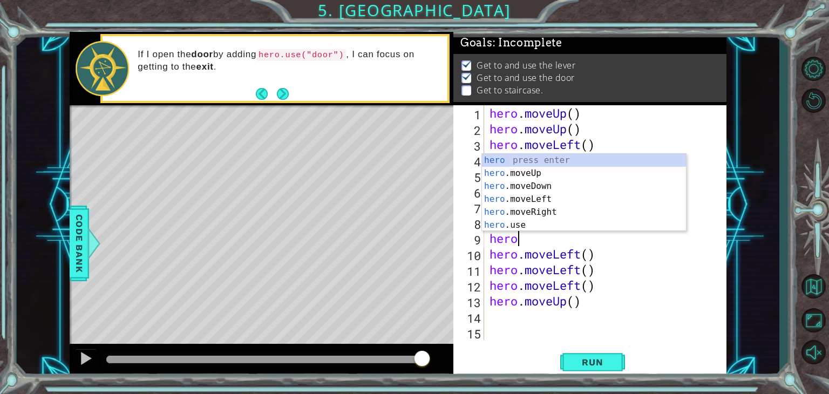
type textarea "hero."
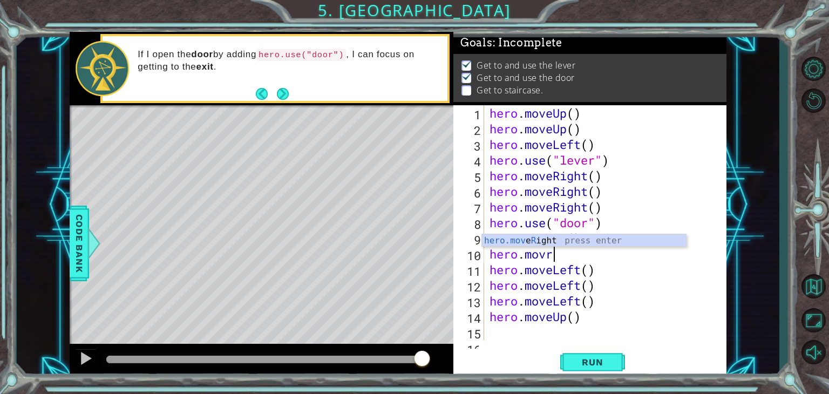
scroll to position [0, 2]
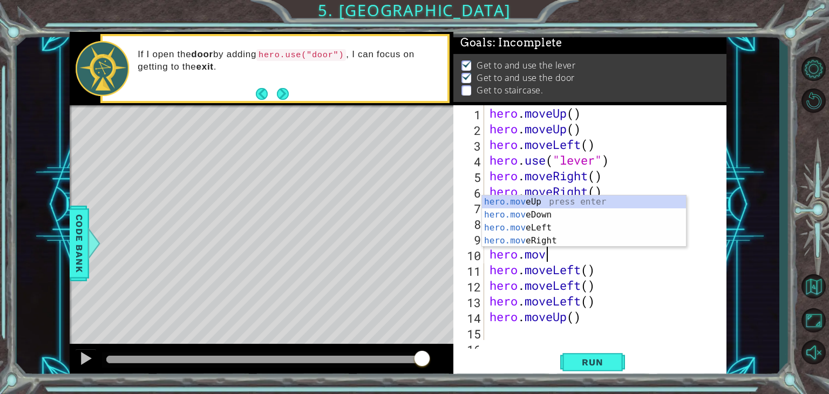
type textarea "hero.move"
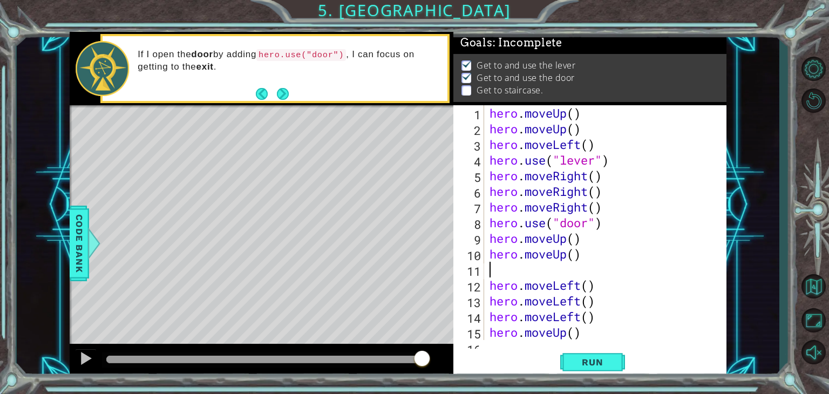
scroll to position [0, 0]
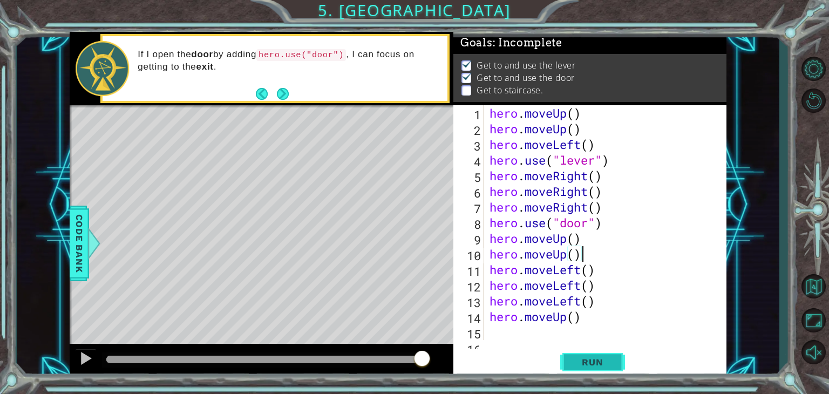
type textarea "hero.moveUp()"
click at [597, 368] on button "Run" at bounding box center [592, 362] width 65 height 28
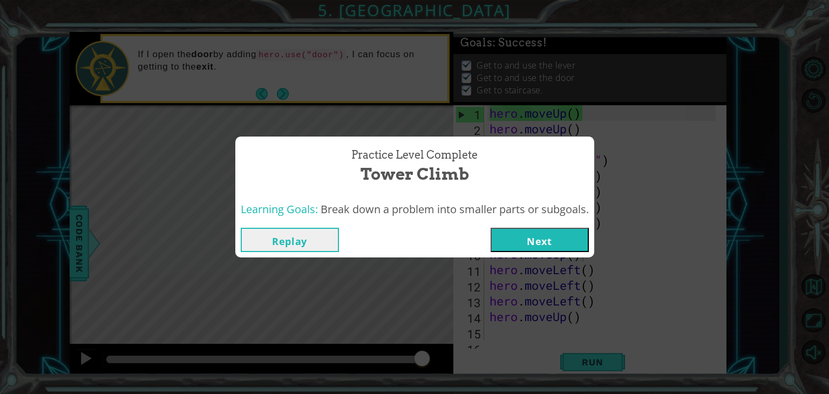
click at [561, 238] on button "Next" at bounding box center [539, 240] width 98 height 24
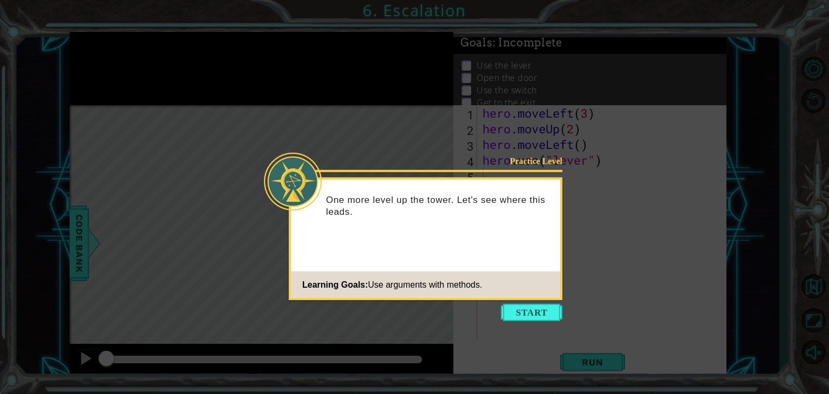
drag, startPoint x: 503, startPoint y: 318, endPoint x: 512, endPoint y: 310, distance: 11.5
click at [512, 310] on button "Start" at bounding box center [531, 312] width 61 height 17
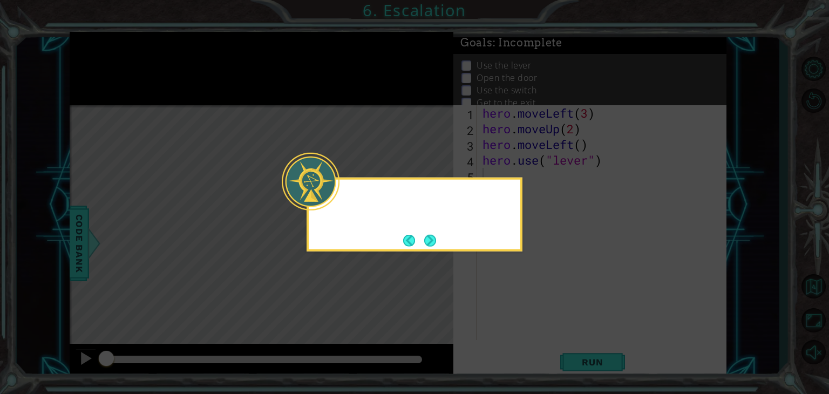
click at [512, 310] on icon at bounding box center [414, 197] width 829 height 394
click at [429, 238] on button "Next" at bounding box center [430, 240] width 12 height 12
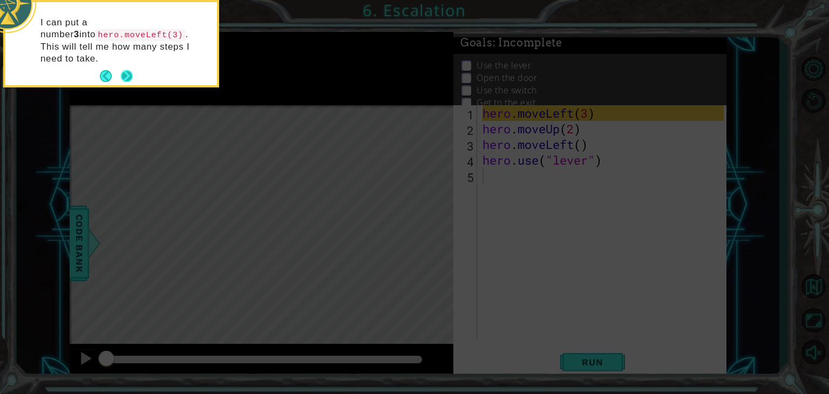
click at [124, 70] on button "Next" at bounding box center [127, 76] width 12 height 12
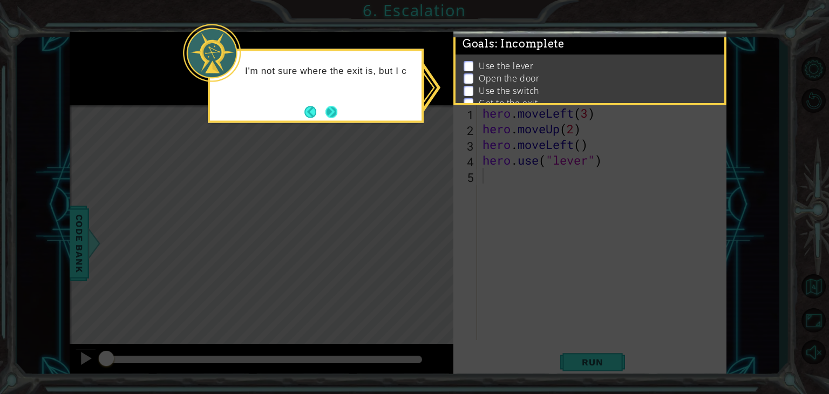
click at [332, 106] on button "Next" at bounding box center [331, 112] width 12 height 12
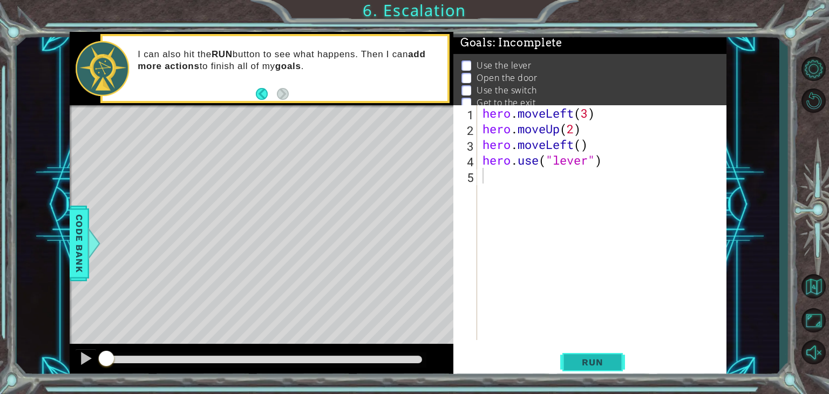
click at [600, 357] on span "Run" at bounding box center [592, 362] width 43 height 11
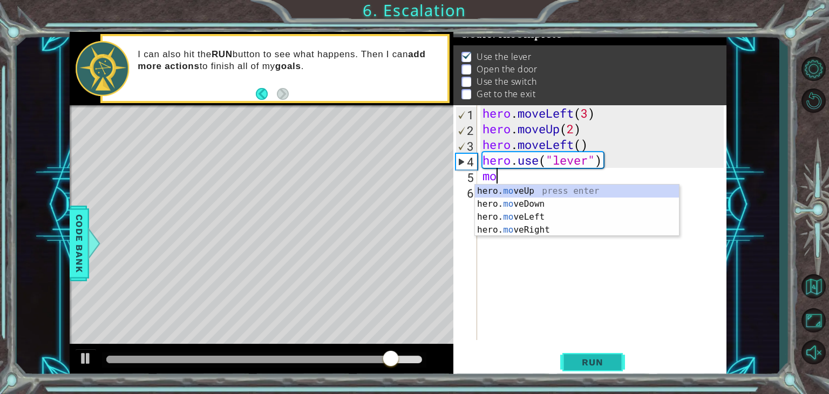
type textarea "m"
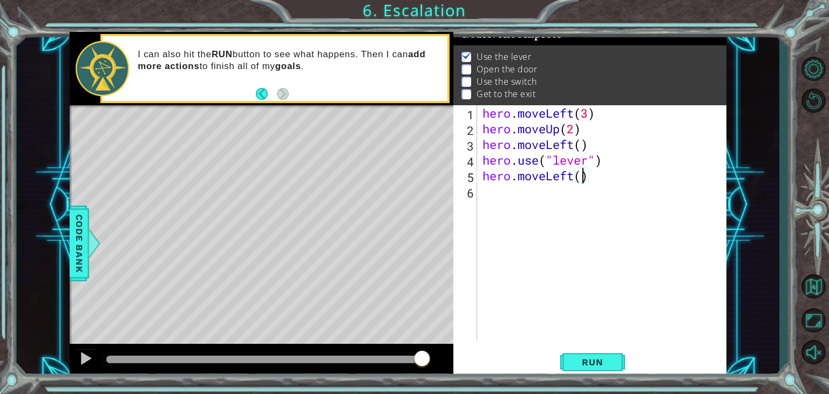
type textarea "hero.moveLeft(1)"
drag, startPoint x: 507, startPoint y: 202, endPoint x: 384, endPoint y: 223, distance: 124.2
click at [384, 223] on div "1 ההההההההההההההההההההההההההההההההההההההההההההההההההההההההההההההההההההההההההההה…" at bounding box center [398, 205] width 657 height 346
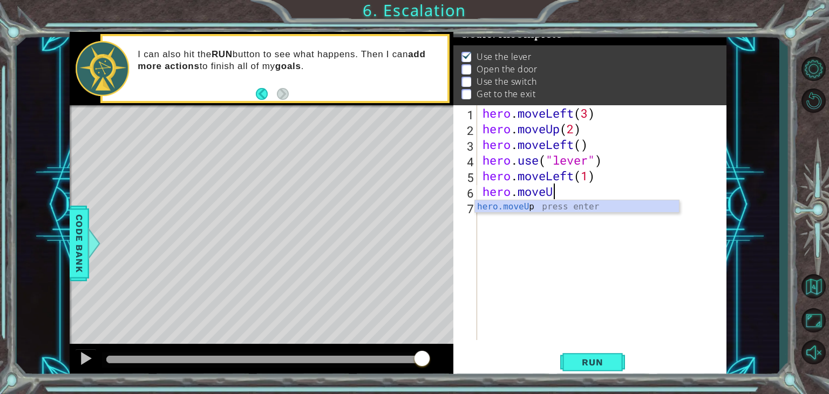
scroll to position [0, 3]
type textarea "hero.moveUp(2)"
drag, startPoint x: 503, startPoint y: 214, endPoint x: 199, endPoint y: 237, distance: 304.6
click at [199, 237] on div "1 ההההההההההההההההההההההההההההההההההההההההההההההההההההההההההההההההההההההההההההה…" at bounding box center [398, 205] width 657 height 346
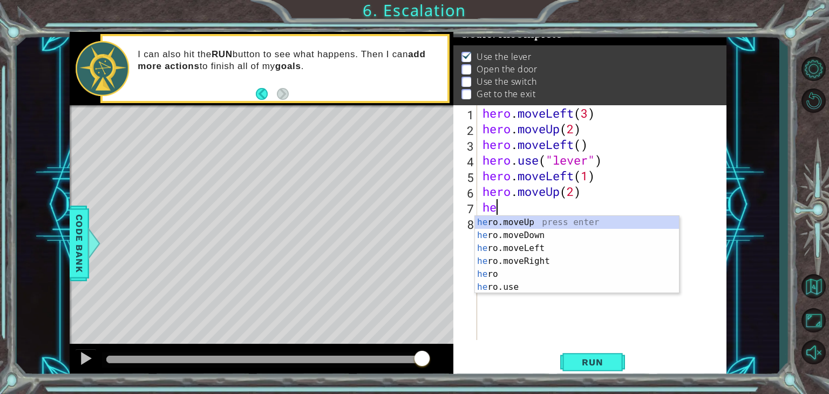
scroll to position [0, 0]
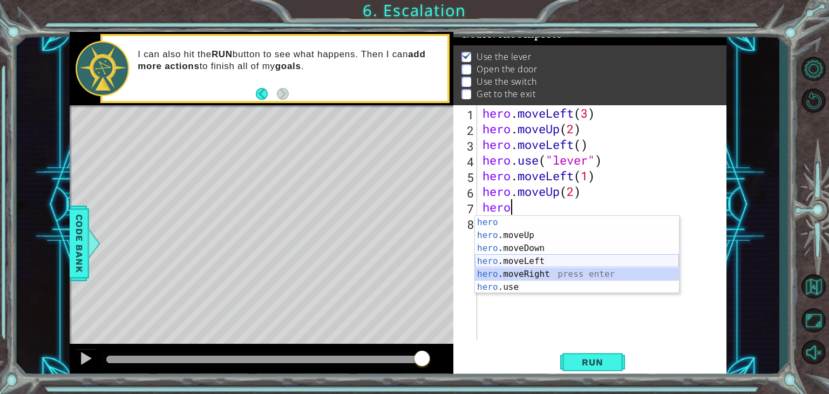
drag, startPoint x: 518, startPoint y: 275, endPoint x: 533, endPoint y: 266, distance: 17.2
click at [533, 266] on div "hero press enter hero .moveUp press enter hero .moveDown press enter hero .move…" at bounding box center [577, 268] width 204 height 104
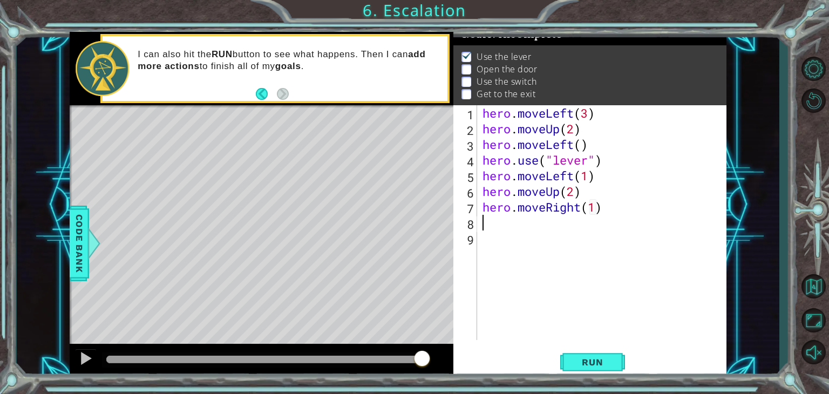
click at [595, 207] on div "hero . moveLeft ( 3 ) hero . moveUp ( 2 ) hero . moveLeft ( ) hero . use ( "lev…" at bounding box center [604, 238] width 249 height 266
type textarea "hero.moveRight(2)"
click at [544, 225] on div "hero . moveLeft ( 3 ) hero . moveUp ( 2 ) hero . moveLeft ( ) hero . use ( "lev…" at bounding box center [604, 238] width 249 height 266
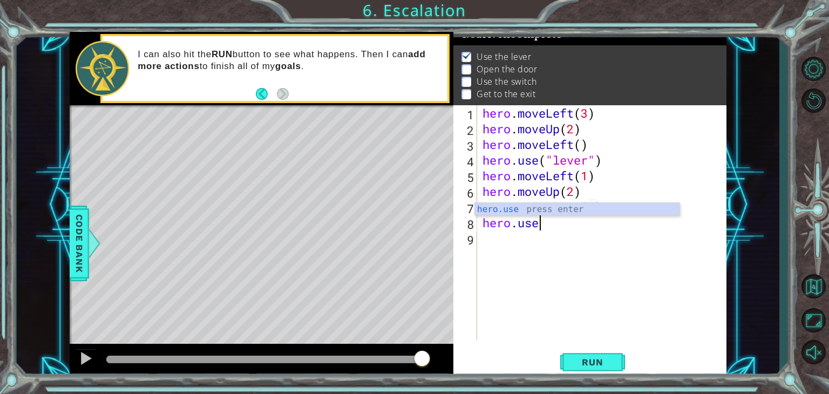
scroll to position [0, 2]
click at [544, 225] on div "hero . moveLeft ( 3 ) hero . moveUp ( 2 ) hero . moveLeft ( ) hero . use ( "lev…" at bounding box center [604, 238] width 249 height 266
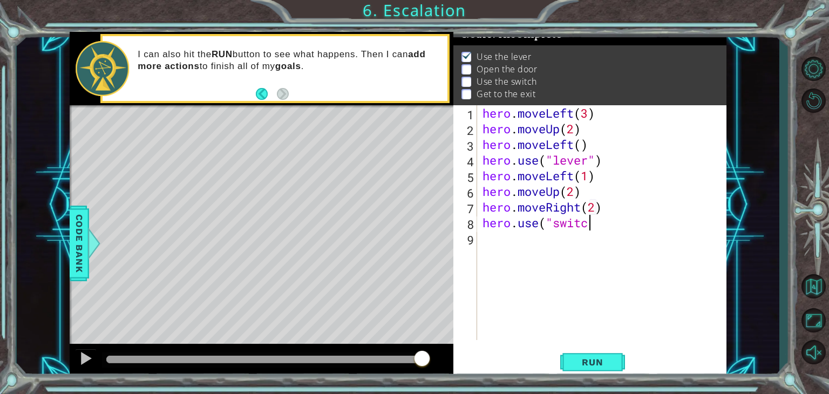
scroll to position [0, 4]
type textarea "hero.use("switch")"
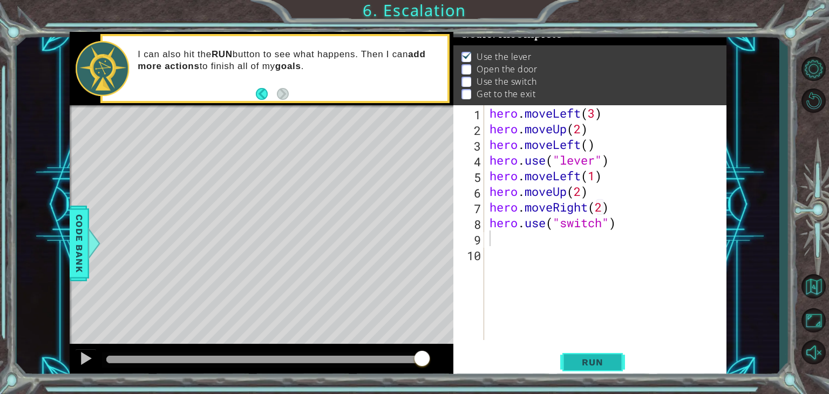
click at [603, 366] on span "Run" at bounding box center [592, 362] width 43 height 11
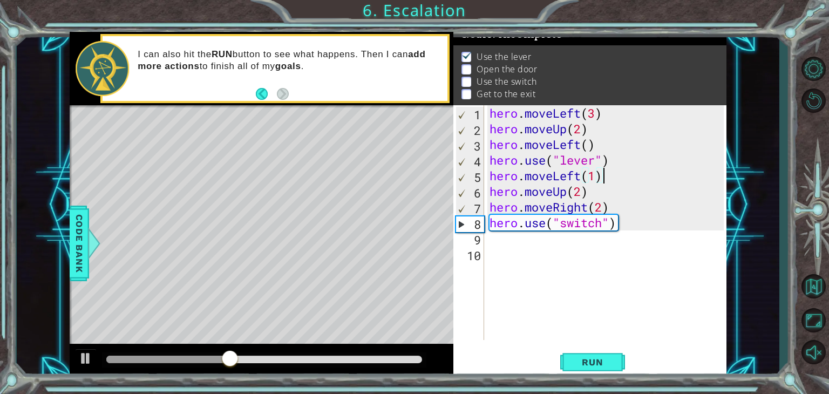
click at [617, 176] on div "hero . moveLeft ( 3 ) hero . moveUp ( 2 ) hero . moveLeft ( ) hero . use ( "lev…" at bounding box center [608, 238] width 242 height 266
type textarea "hero.moveLeft(1)"
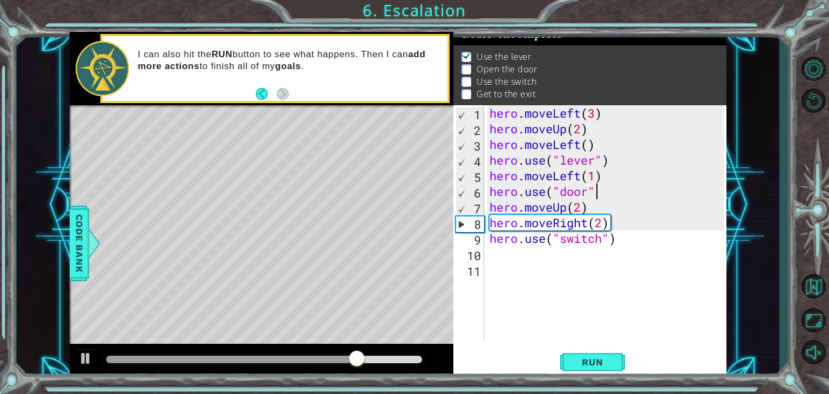
scroll to position [0, 4]
type textarea "hero.use("door")"
click at [599, 358] on span "Run" at bounding box center [592, 362] width 43 height 11
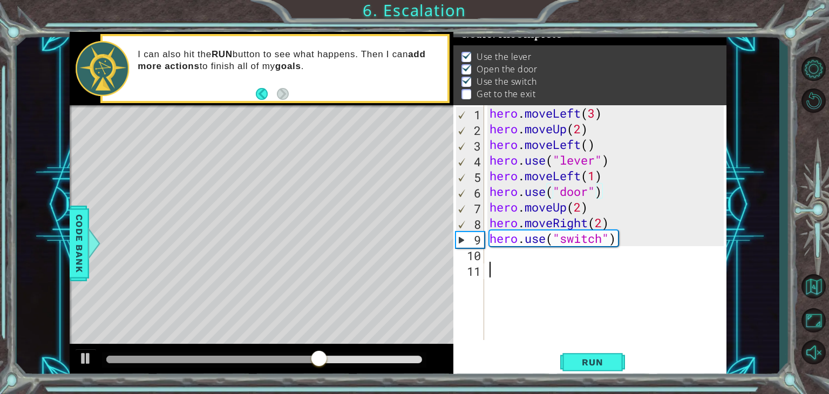
click at [564, 267] on div "hero . moveLeft ( 3 ) hero . moveUp ( 2 ) hero . moveLeft ( ) hero . use ( "lev…" at bounding box center [608, 238] width 242 height 266
click at [551, 259] on div "hero . moveLeft ( 3 ) hero . moveUp ( 2 ) hero . moveLeft ( ) hero . use ( "lev…" at bounding box center [608, 238] width 242 height 266
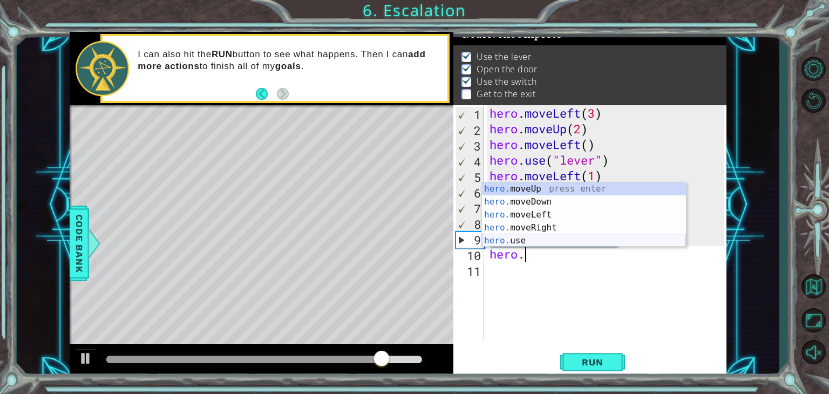
scroll to position [0, 1]
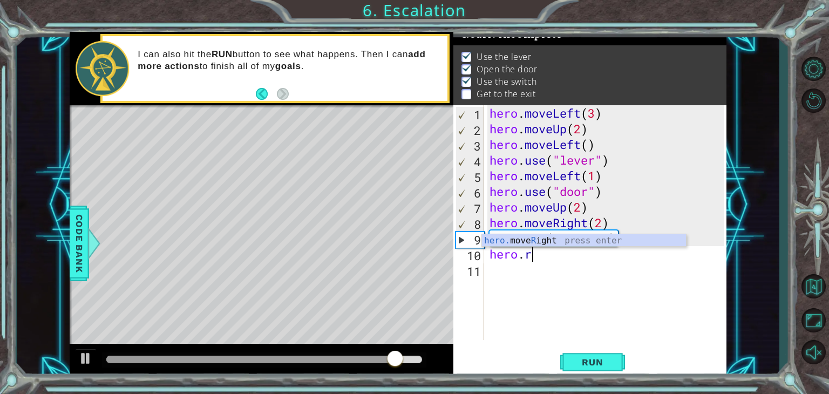
type textarea "hero.moveRight(1)"
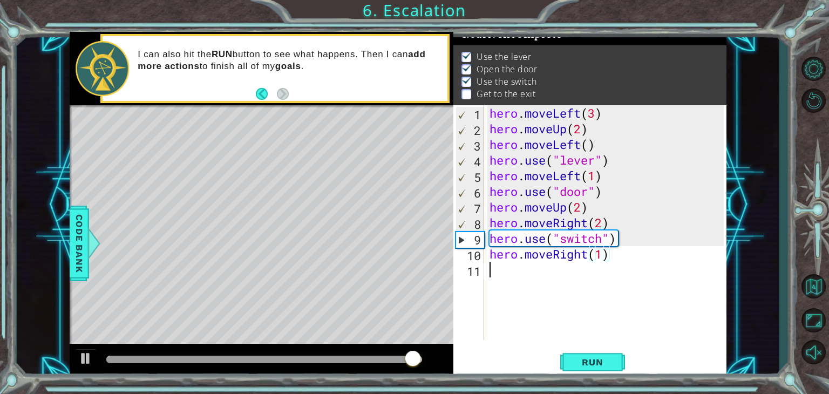
click at [518, 278] on div "hero . moveLeft ( 3 ) hero . moveUp ( 2 ) hero . moveLeft ( ) hero . use ( "lev…" at bounding box center [608, 238] width 242 height 266
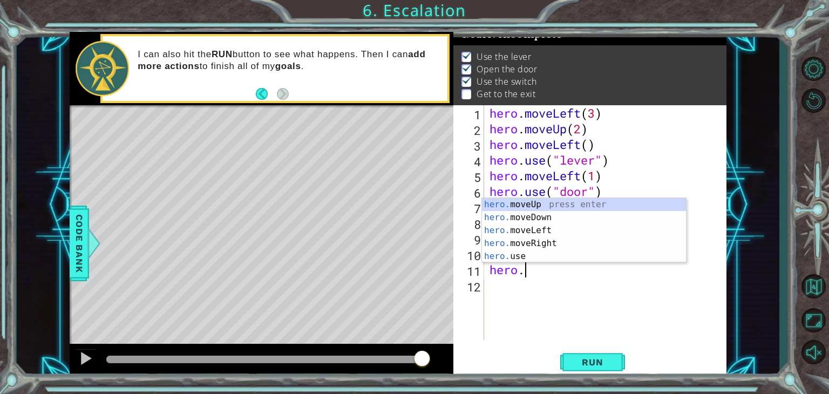
scroll to position [0, 1]
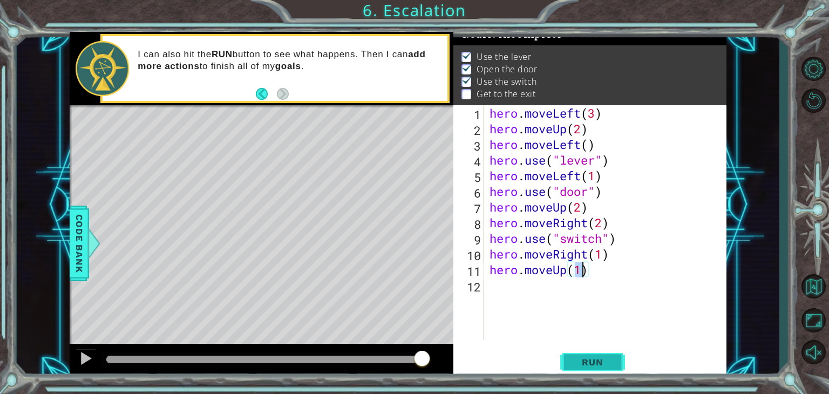
type textarea "hero.moveUp(1)"
click at [604, 357] on span "Run" at bounding box center [592, 362] width 43 height 11
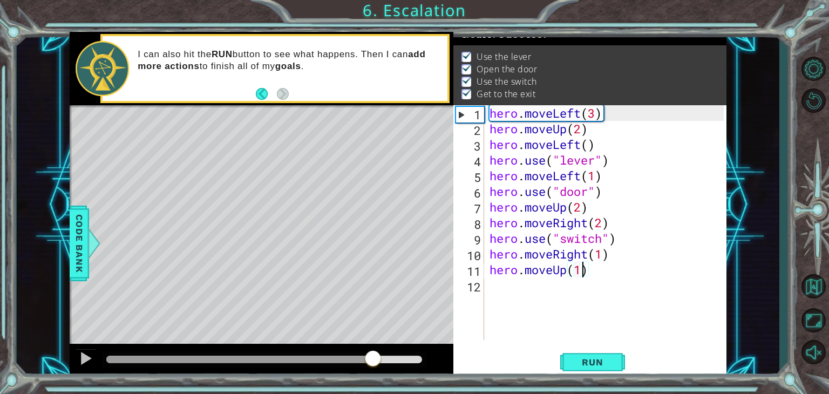
click at [372, 359] on div at bounding box center [264, 360] width 316 height 8
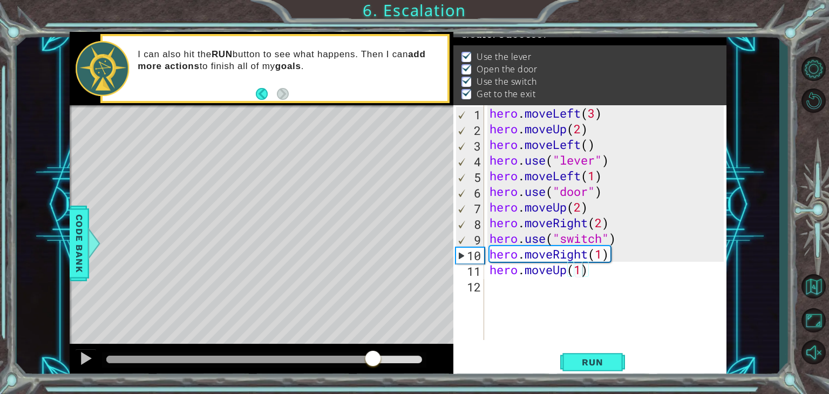
drag, startPoint x: 352, startPoint y: 346, endPoint x: 163, endPoint y: 391, distance: 193.5
click at [163, 391] on div "1 ההההההההההההההההההההההההההההההההההההההההההההההההההההההההההההההההההההההההההההה…" at bounding box center [414, 197] width 829 height 394
click at [85, 361] on div at bounding box center [86, 358] width 14 height 14
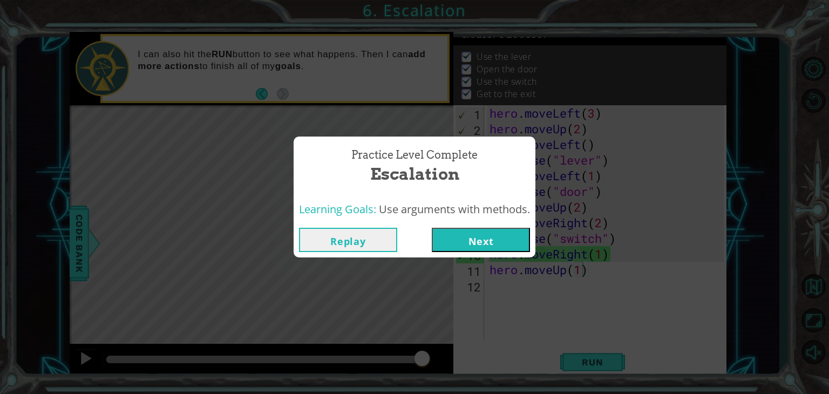
click at [465, 241] on button "Next" at bounding box center [481, 240] width 98 height 24
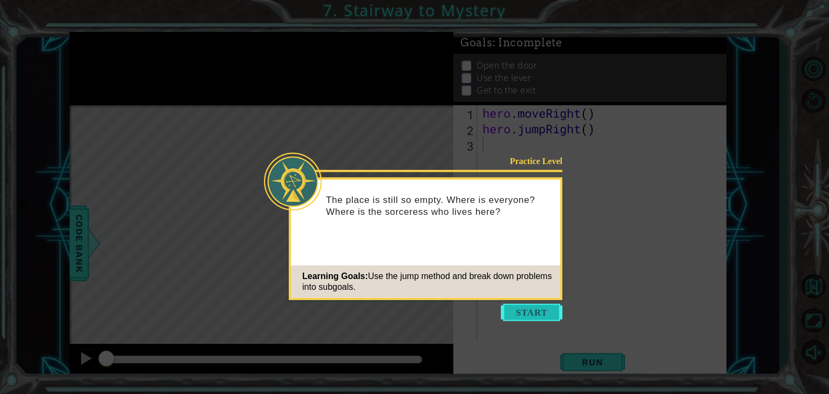
click at [530, 304] on button "Start" at bounding box center [531, 312] width 61 height 17
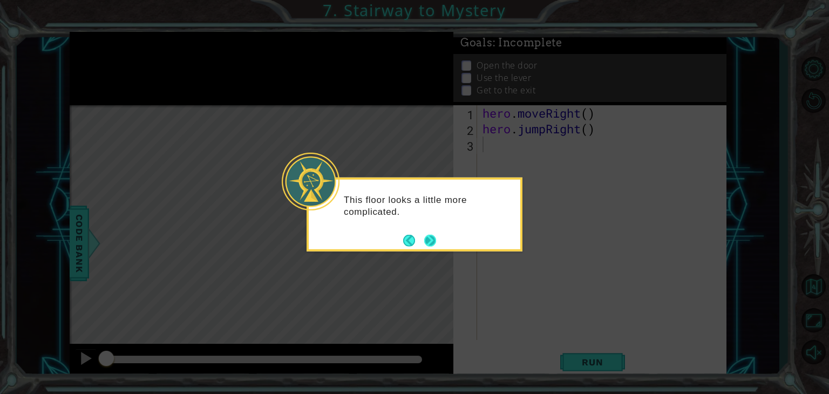
click at [434, 247] on footer at bounding box center [419, 240] width 33 height 16
click at [429, 241] on button "Next" at bounding box center [430, 240] width 12 height 12
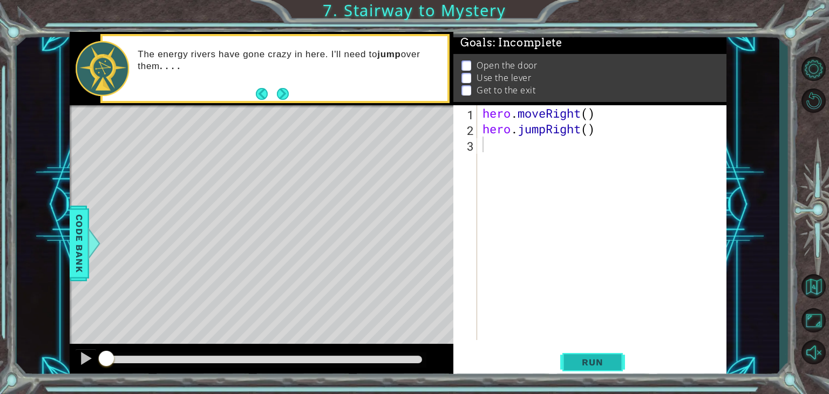
click at [598, 363] on span "Run" at bounding box center [592, 362] width 43 height 11
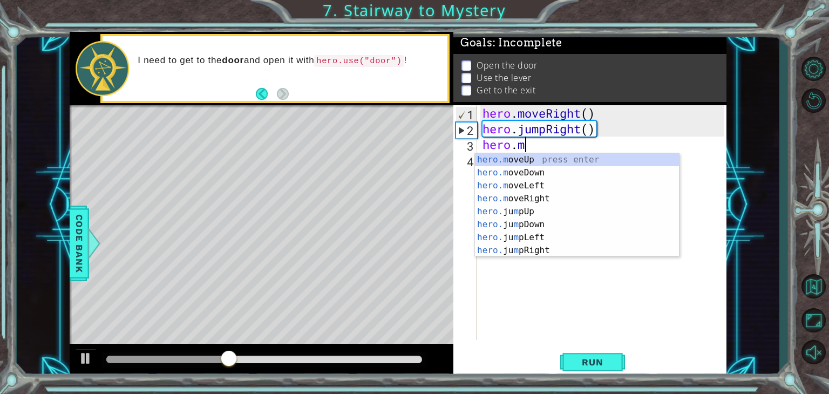
scroll to position [0, 2]
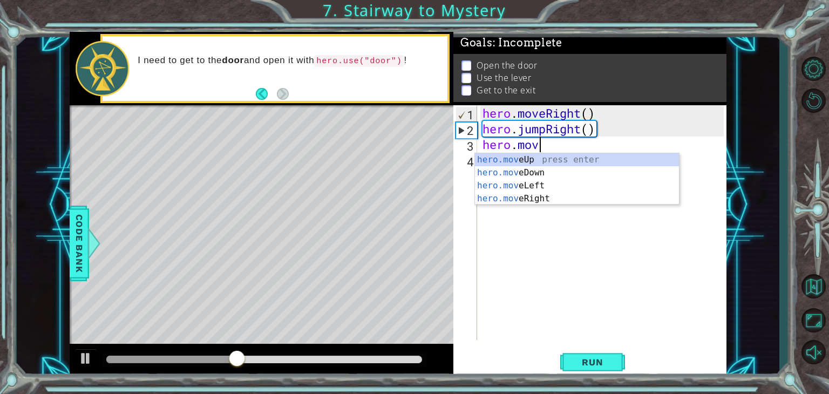
type textarea "hero.moveUp(1)"
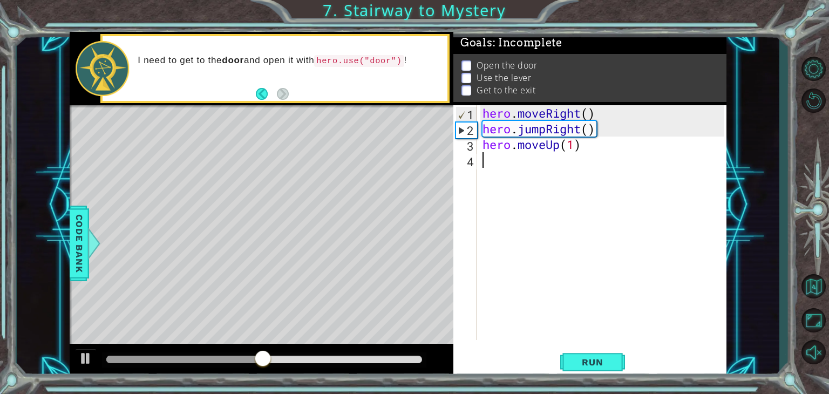
click at [566, 159] on div "hero . moveRight ( ) hero . jumpRight ( ) hero . moveUp ( 1 )" at bounding box center [604, 238] width 249 height 266
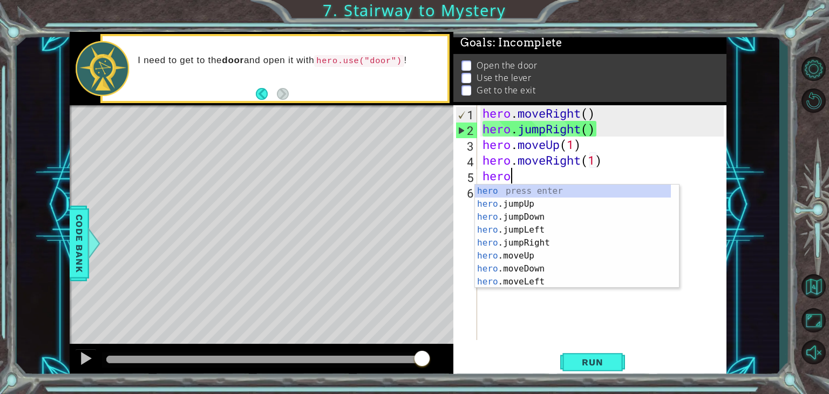
scroll to position [0, 1]
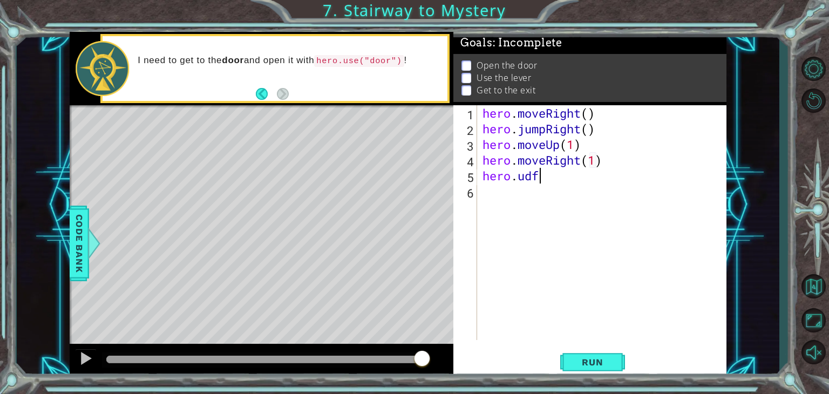
click at [562, 173] on div "hero . moveRight ( ) hero . jumpRight ( ) hero . moveUp ( 1 ) hero . moveRight …" at bounding box center [604, 238] width 249 height 266
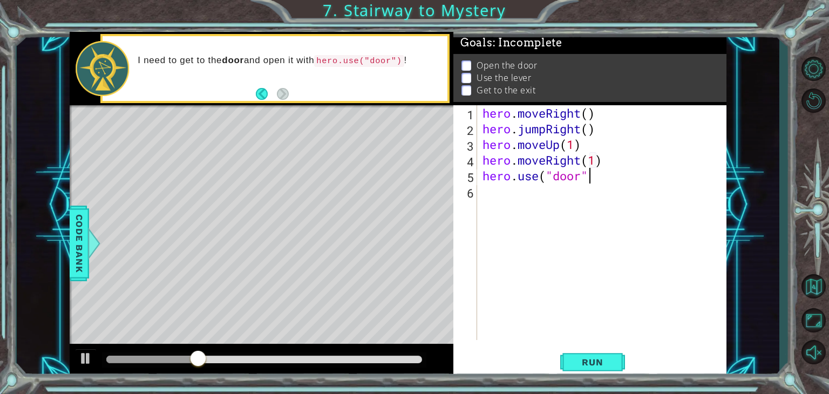
scroll to position [0, 4]
type textarea "hero.use("door")"
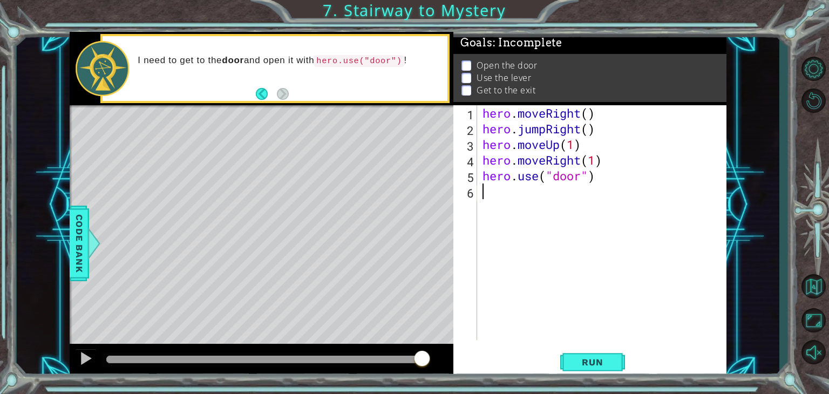
click at [562, 201] on div "hero . moveRight ( ) hero . jumpRight ( ) hero . moveUp ( 1 ) hero . moveRight …" at bounding box center [604, 238] width 249 height 266
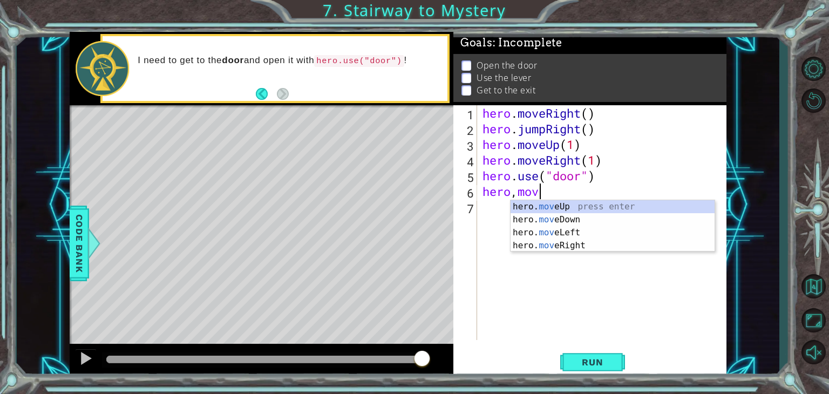
scroll to position [0, 2]
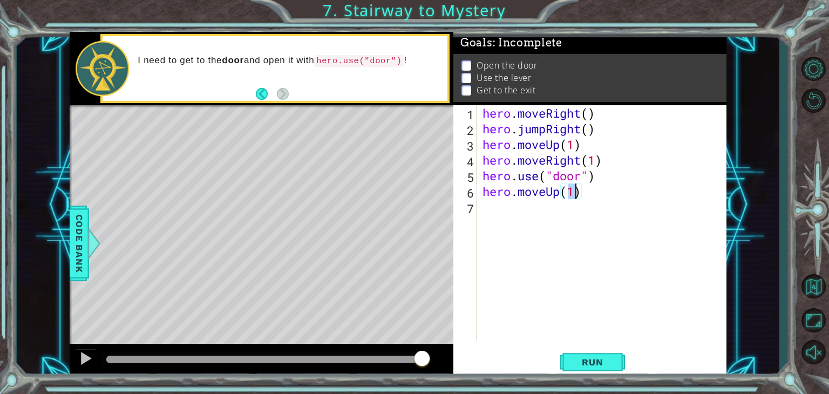
type textarea "hero.moveUp(2)"
click at [606, 200] on div "hero . moveRight ( ) hero . jumpRight ( ) hero . moveUp ( 1 ) hero . moveRight …" at bounding box center [604, 238] width 249 height 266
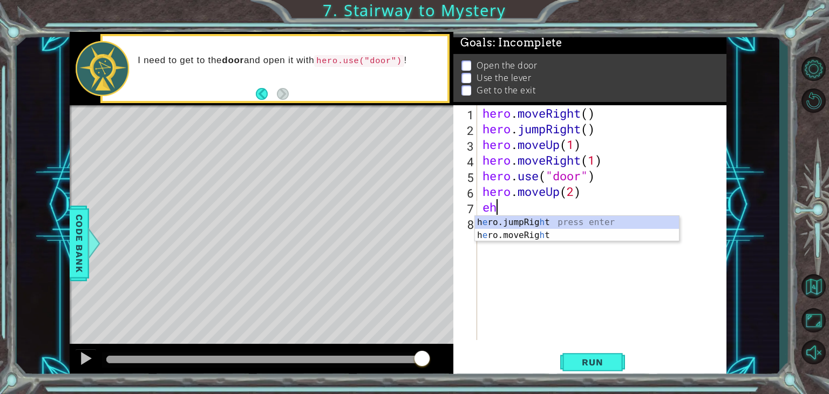
type textarea "e"
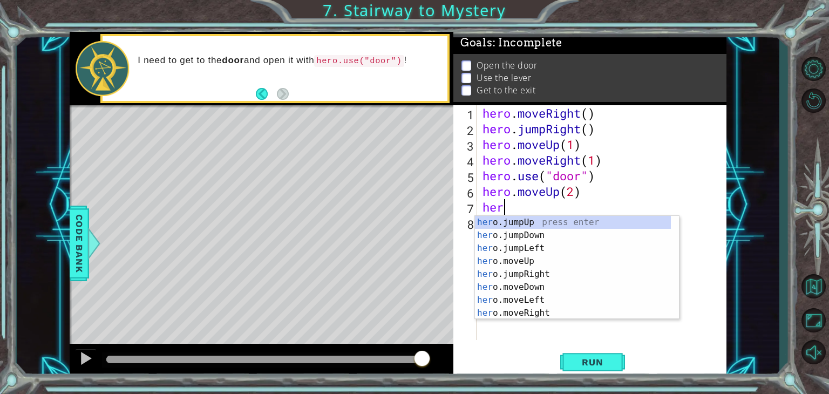
type textarea "hero"
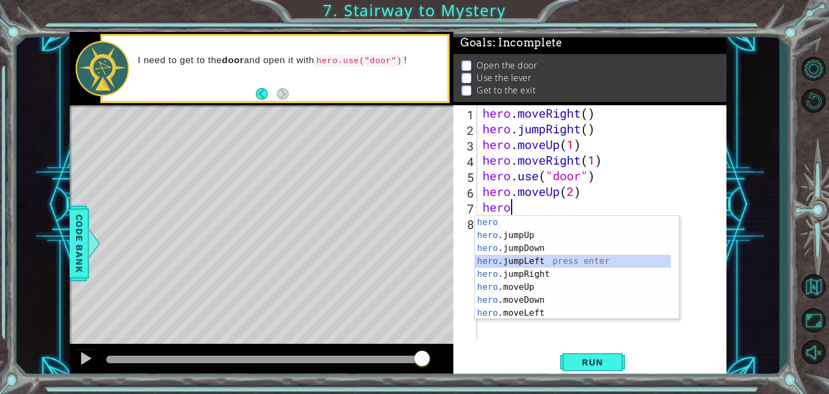
click at [561, 263] on div "hero press enter hero .jumpUp press enter hero .jumpDown press enter hero .jump…" at bounding box center [573, 280] width 196 height 129
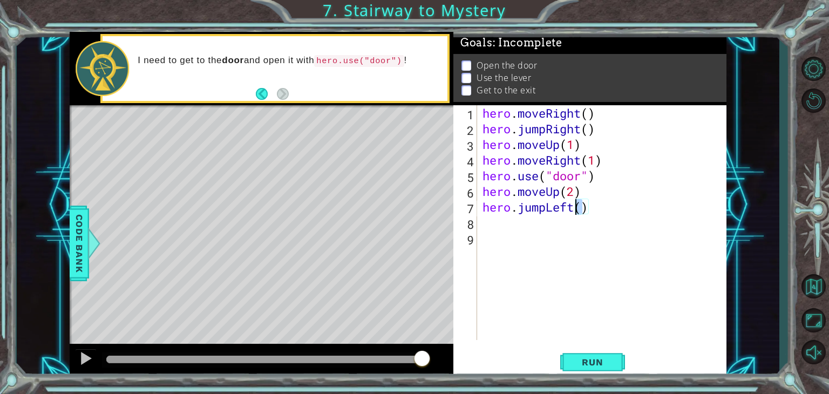
drag, startPoint x: 582, startPoint y: 208, endPoint x: 563, endPoint y: 203, distance: 20.2
click at [563, 203] on div "hero . moveRight ( ) hero . jumpRight ( ) hero . moveUp ( 1 ) hero . moveRight …" at bounding box center [604, 238] width 249 height 266
click at [602, 207] on div "hero . moveRight ( ) hero . jumpRight ( ) hero . moveUp ( 1 ) hero . moveRight …" at bounding box center [604, 238] width 249 height 266
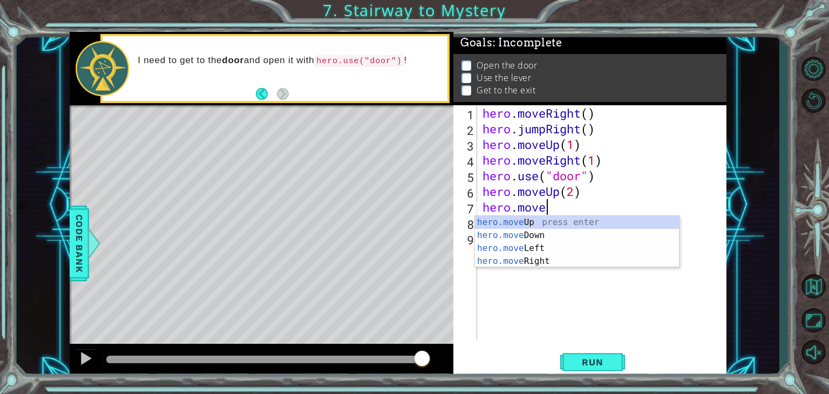
scroll to position [0, 2]
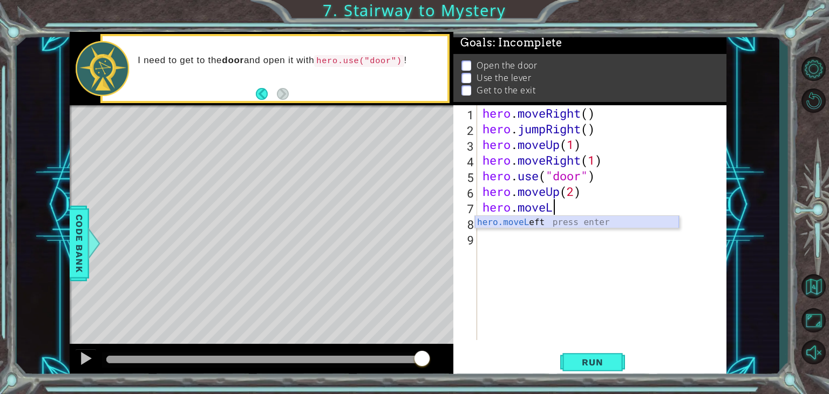
type textarea "hero.moveLeft(1)"
click at [631, 221] on div "hero . moveRight ( ) hero . jumpRight ( ) hero . moveUp ( 1 ) hero . moveRight …" at bounding box center [604, 238] width 249 height 266
type textarea "hero.use("lever")"
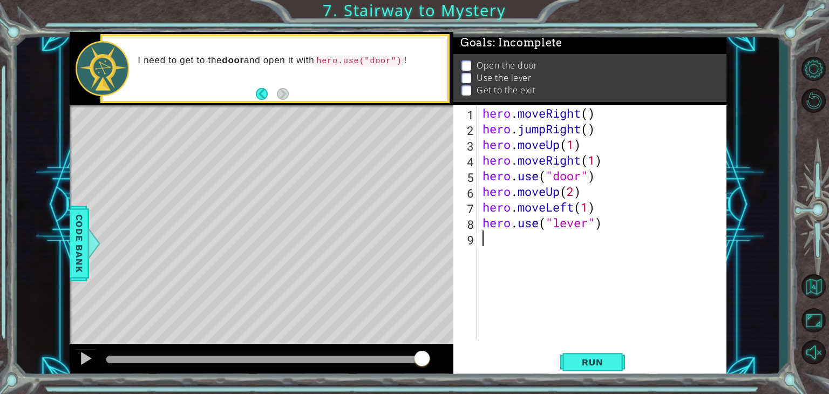
click at [562, 245] on div "hero . moveRight ( ) hero . jumpRight ( ) hero . moveUp ( 1 ) hero . moveRight …" at bounding box center [604, 238] width 249 height 266
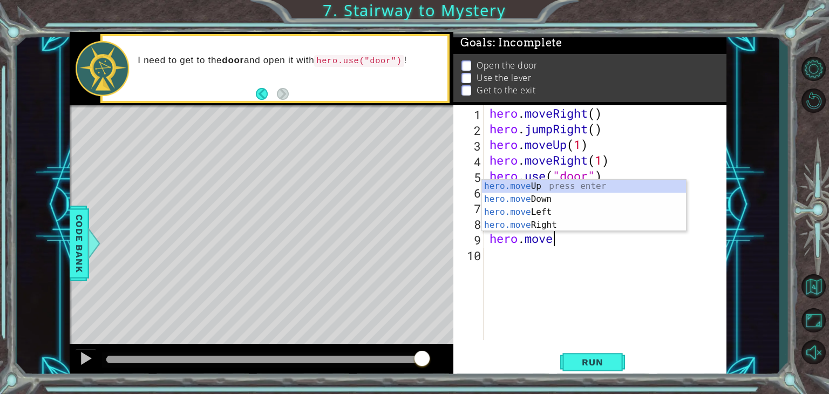
scroll to position [0, 2]
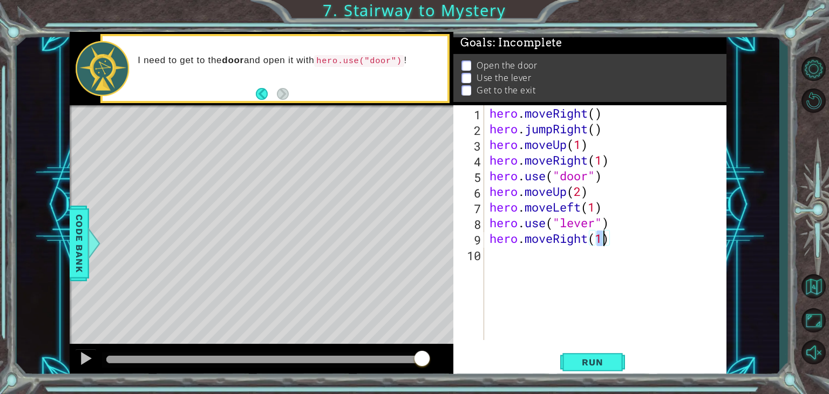
type textarea "hero.moveRight(2)"
click at [546, 270] on div "hero . moveRight ( ) hero . jumpRight ( ) hero . moveUp ( 1 ) hero . moveRight …" at bounding box center [608, 238] width 242 height 266
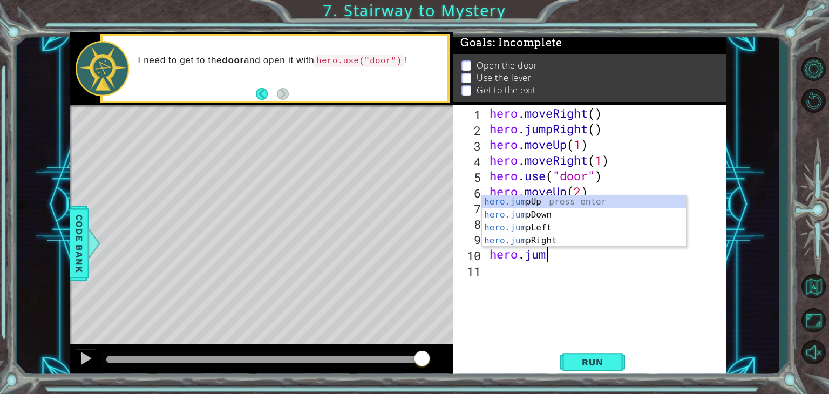
type textarea "hero.jump"
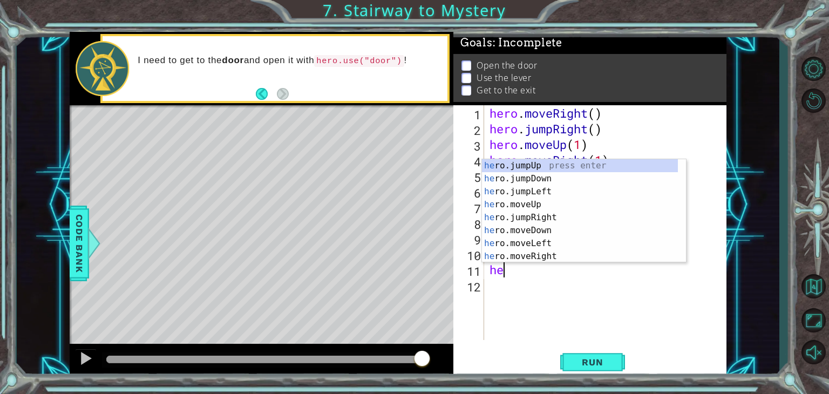
type textarea "h"
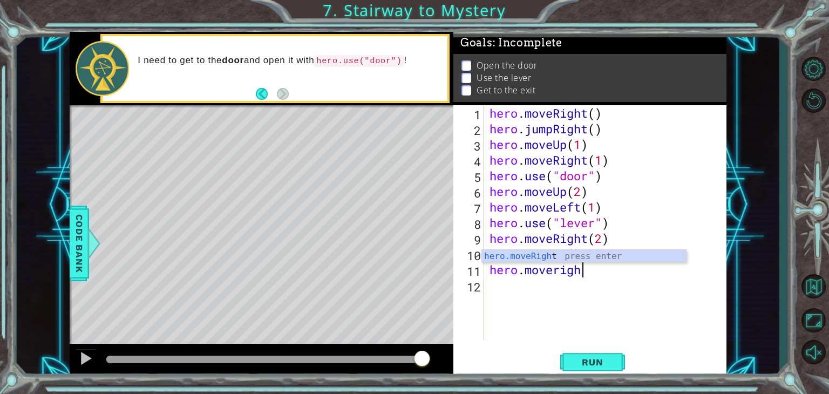
scroll to position [0, 3]
type textarea "hero.moveRight(2)"
click at [563, 296] on div "hero . moveRight ( ) hero . jumpRight ( ) hero . moveUp ( 1 ) hero . moveRight …" at bounding box center [608, 238] width 242 height 266
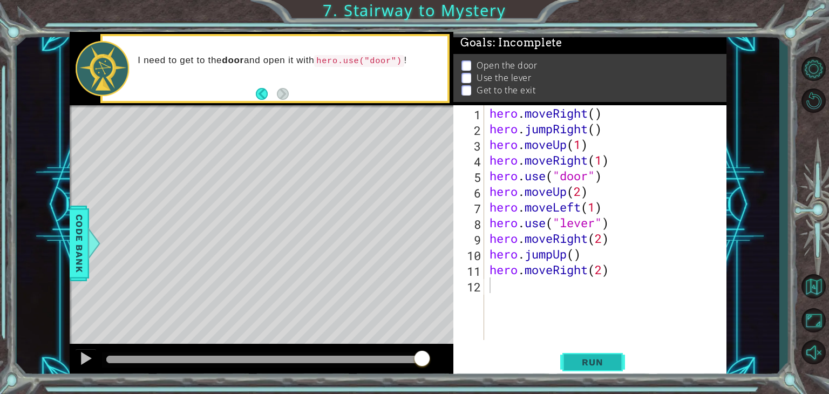
click at [598, 365] on span "Run" at bounding box center [592, 362] width 43 height 11
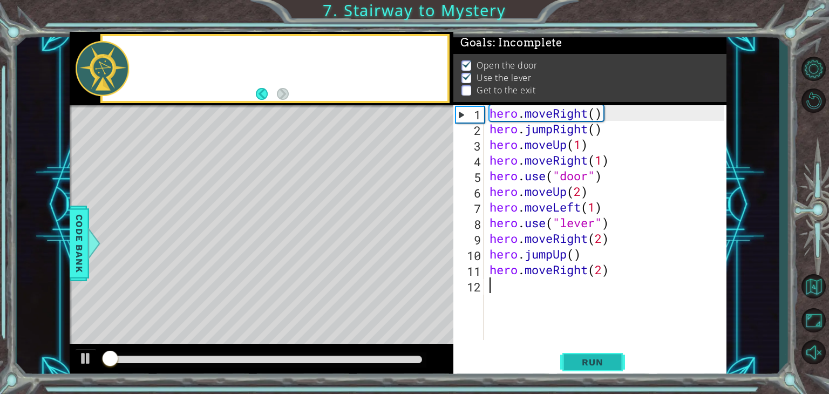
scroll to position [4, 0]
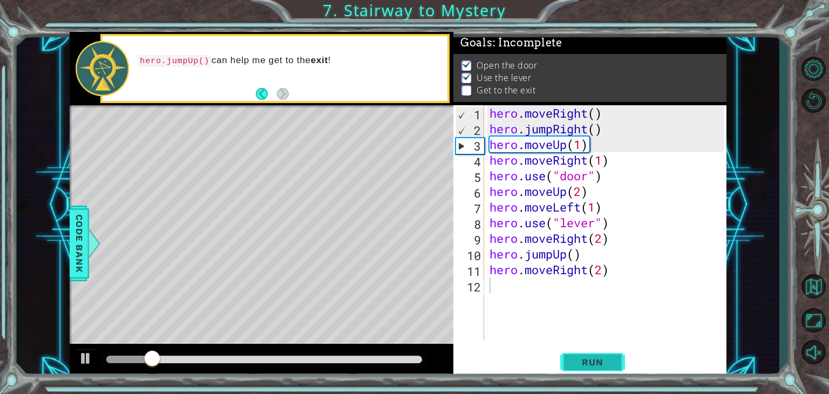
click at [598, 365] on span "Run" at bounding box center [592, 362] width 43 height 11
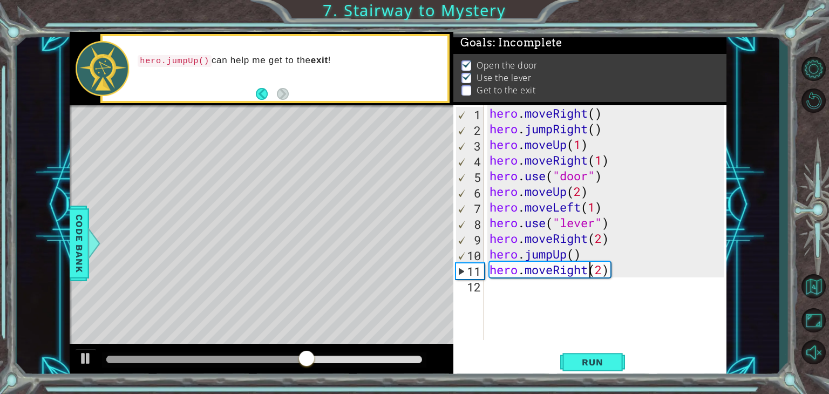
click at [587, 269] on div "hero . moveRight ( ) hero . jumpRight ( ) hero . moveUp ( 1 ) hero . moveRight …" at bounding box center [608, 238] width 242 height 266
type textarea "="
click at [589, 279] on div "hero . moveRight ( ) hero . jumpRight ( ) hero . moveUp ( 1 ) hero . moveRight …" at bounding box center [608, 238] width 242 height 266
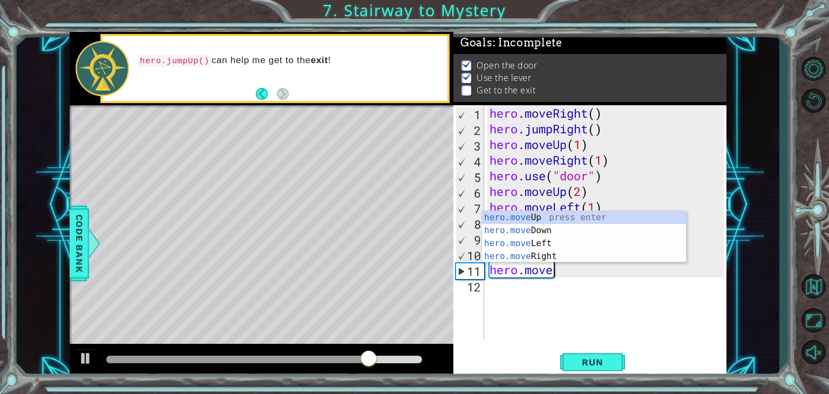
scroll to position [0, 2]
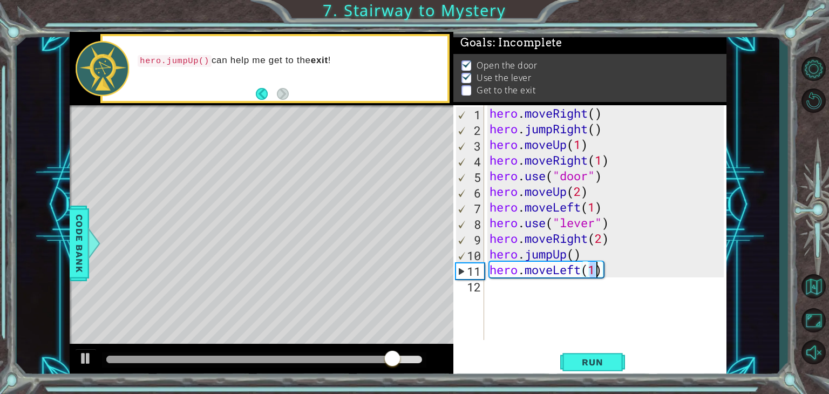
type textarea "hero.moveLeft(2)"
click at [599, 358] on span "Run" at bounding box center [592, 362] width 43 height 11
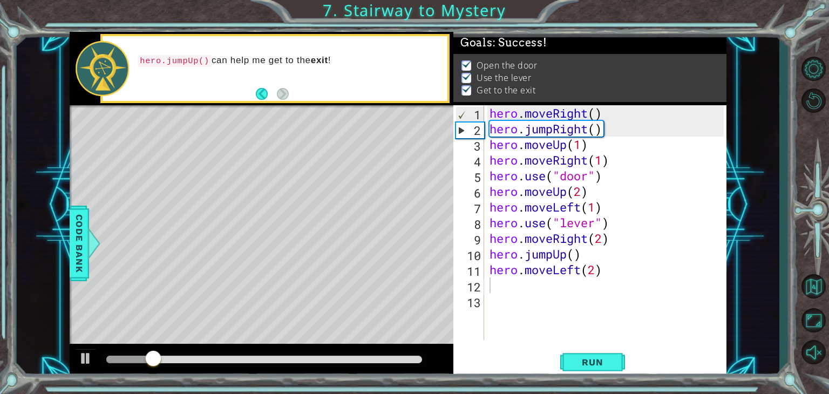
drag, startPoint x: 374, startPoint y: 364, endPoint x: 361, endPoint y: 356, distance: 15.0
click at [361, 356] on div at bounding box center [264, 359] width 324 height 15
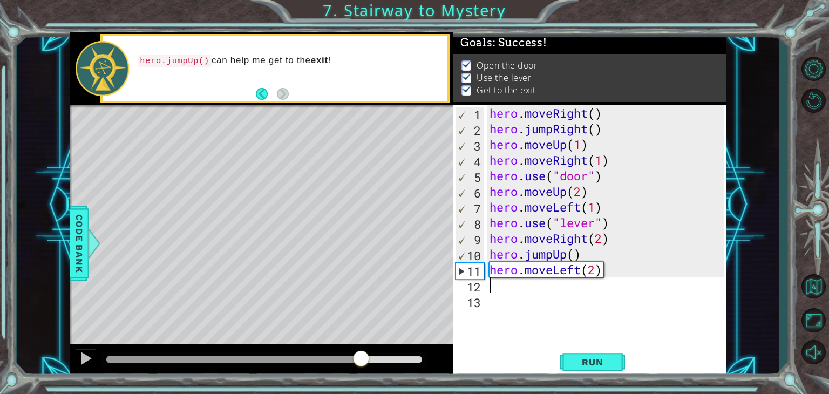
click at [361, 356] on div at bounding box center [264, 360] width 316 height 8
click at [76, 360] on button at bounding box center [86, 359] width 22 height 22
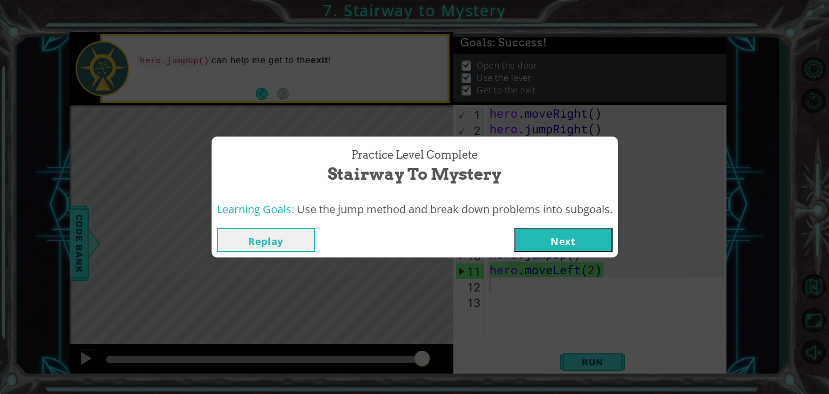
click at [568, 222] on div "Learning Goals: Use the jump method and break down problems into subgoals." at bounding box center [414, 209] width 406 height 26
click at [556, 235] on button "Next" at bounding box center [563, 240] width 98 height 24
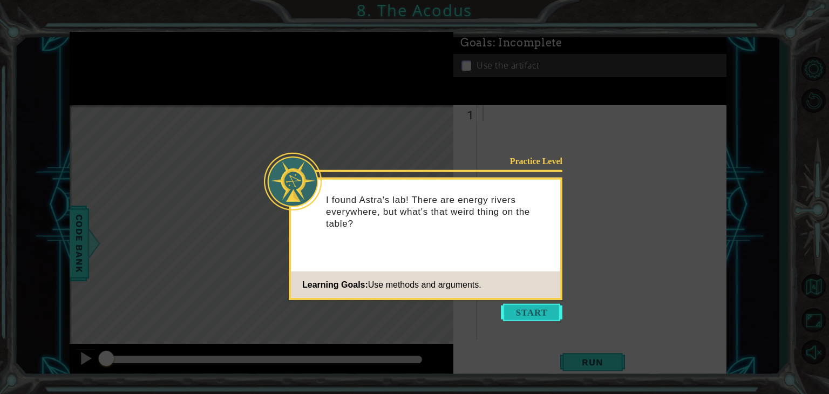
click at [518, 312] on button "Start" at bounding box center [531, 312] width 61 height 17
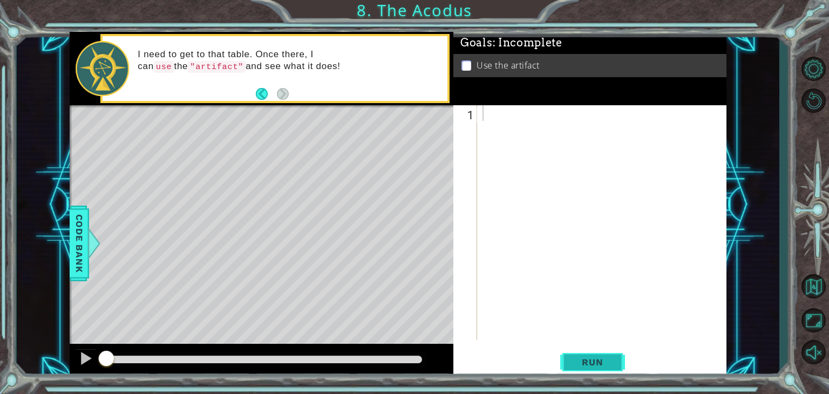
click at [579, 368] on button "Run" at bounding box center [592, 362] width 65 height 28
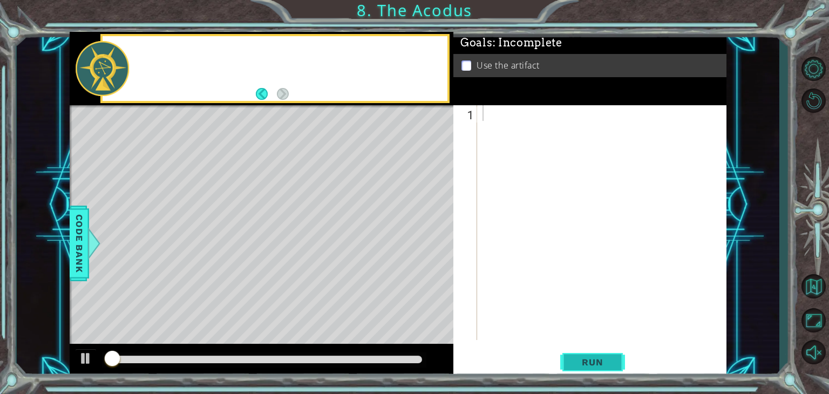
click at [579, 368] on button "Run" at bounding box center [592, 362] width 65 height 28
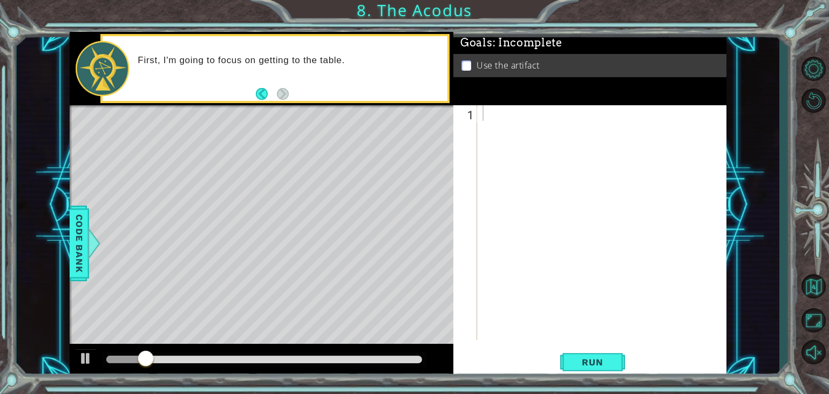
click at [259, 86] on footer at bounding box center [272, 94] width 33 height 16
click at [259, 89] on button "Back" at bounding box center [266, 94] width 21 height 12
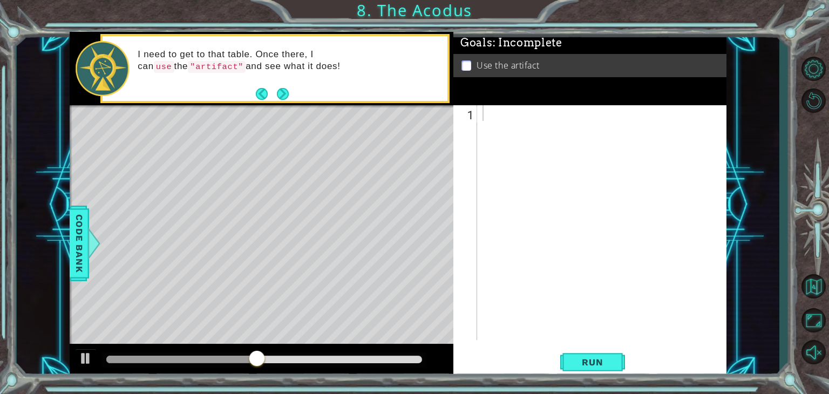
click at [280, 80] on div "I need to get to that table. Once there, I can use the "artifact" and see what …" at bounding box center [288, 68] width 317 height 51
click at [277, 102] on div "I need to get to that table. Once there, I can use the "artifact" and see what …" at bounding box center [274, 69] width 349 height 70
click at [278, 95] on button "Next" at bounding box center [283, 94] width 12 height 12
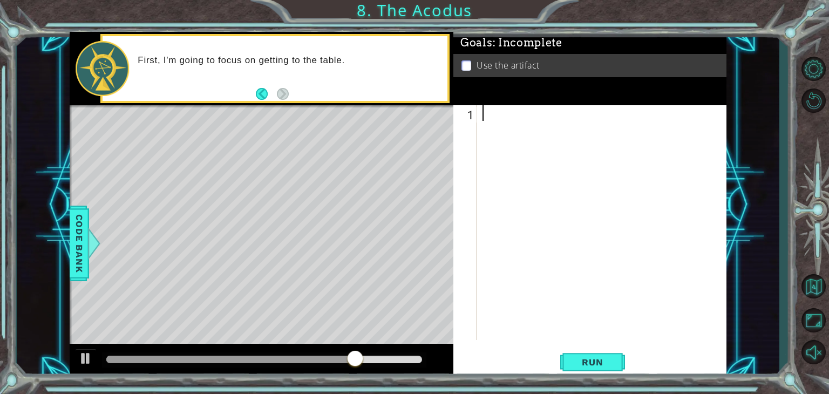
click at [555, 125] on div at bounding box center [604, 238] width 249 height 266
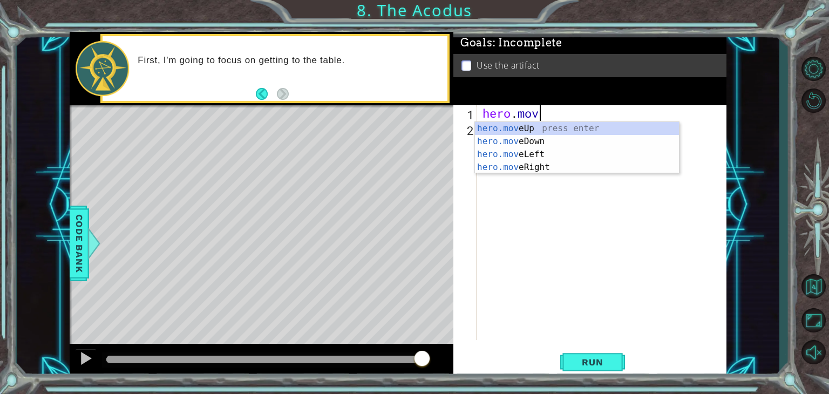
scroll to position [0, 2]
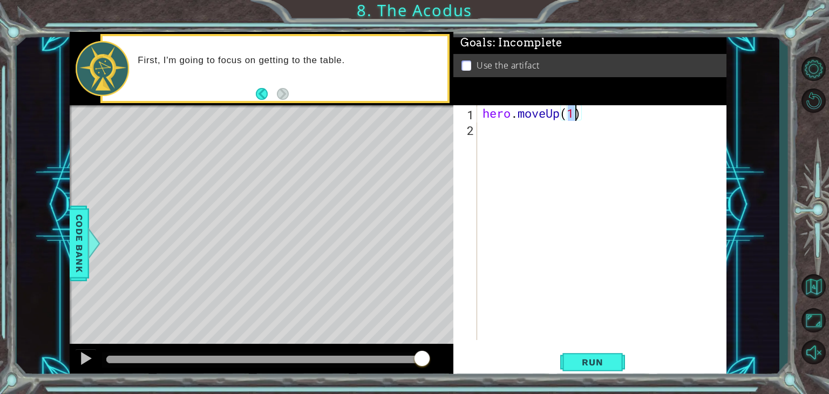
type textarea "hero.moveUp(2)"
click at [548, 130] on div "hero . moveUp ( 2 )" at bounding box center [604, 238] width 249 height 266
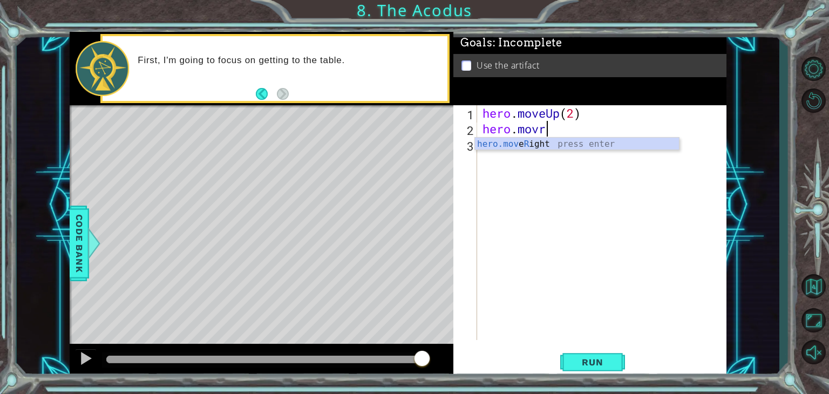
scroll to position [0, 2]
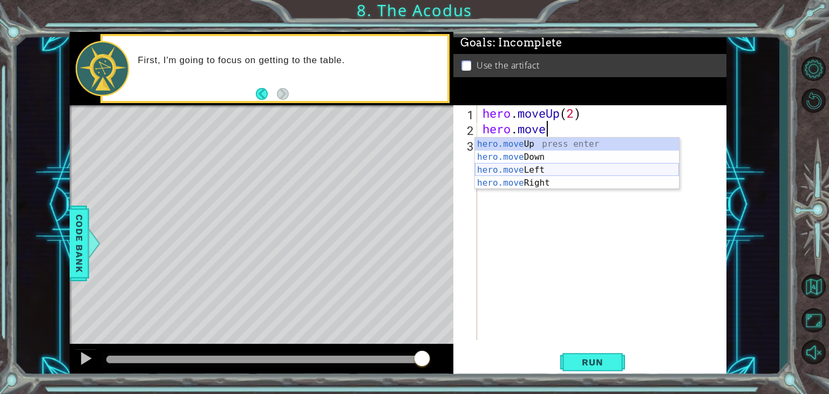
click at [550, 168] on div "hero.move Up press enter hero.move Down press enter hero.move Left press enter …" at bounding box center [577, 177] width 204 height 78
type textarea "hero.moveLeft(1)"
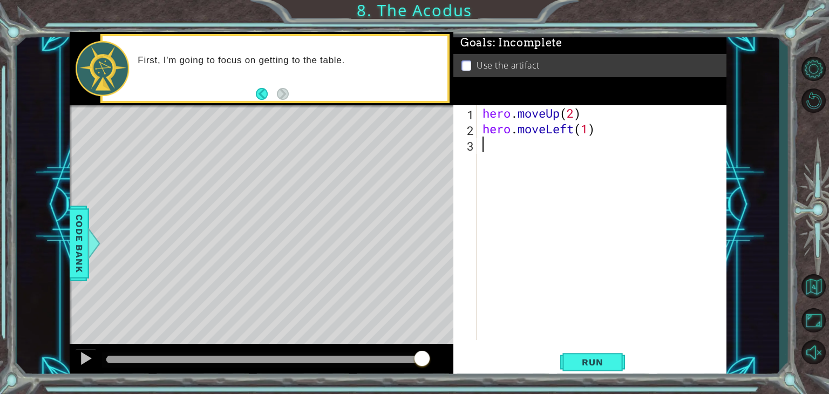
click at [535, 149] on div "hero . moveUp ( 2 ) hero . moveLeft ( 1 )" at bounding box center [604, 238] width 249 height 266
type textarea "hero.moveDown(2)"
click at [639, 149] on div "hero . moveUp ( 2 ) hero . moveLeft ( 1 ) hero . moveDown ( 2 )" at bounding box center [604, 238] width 249 height 266
